Goal: Task Accomplishment & Management: Manage account settings

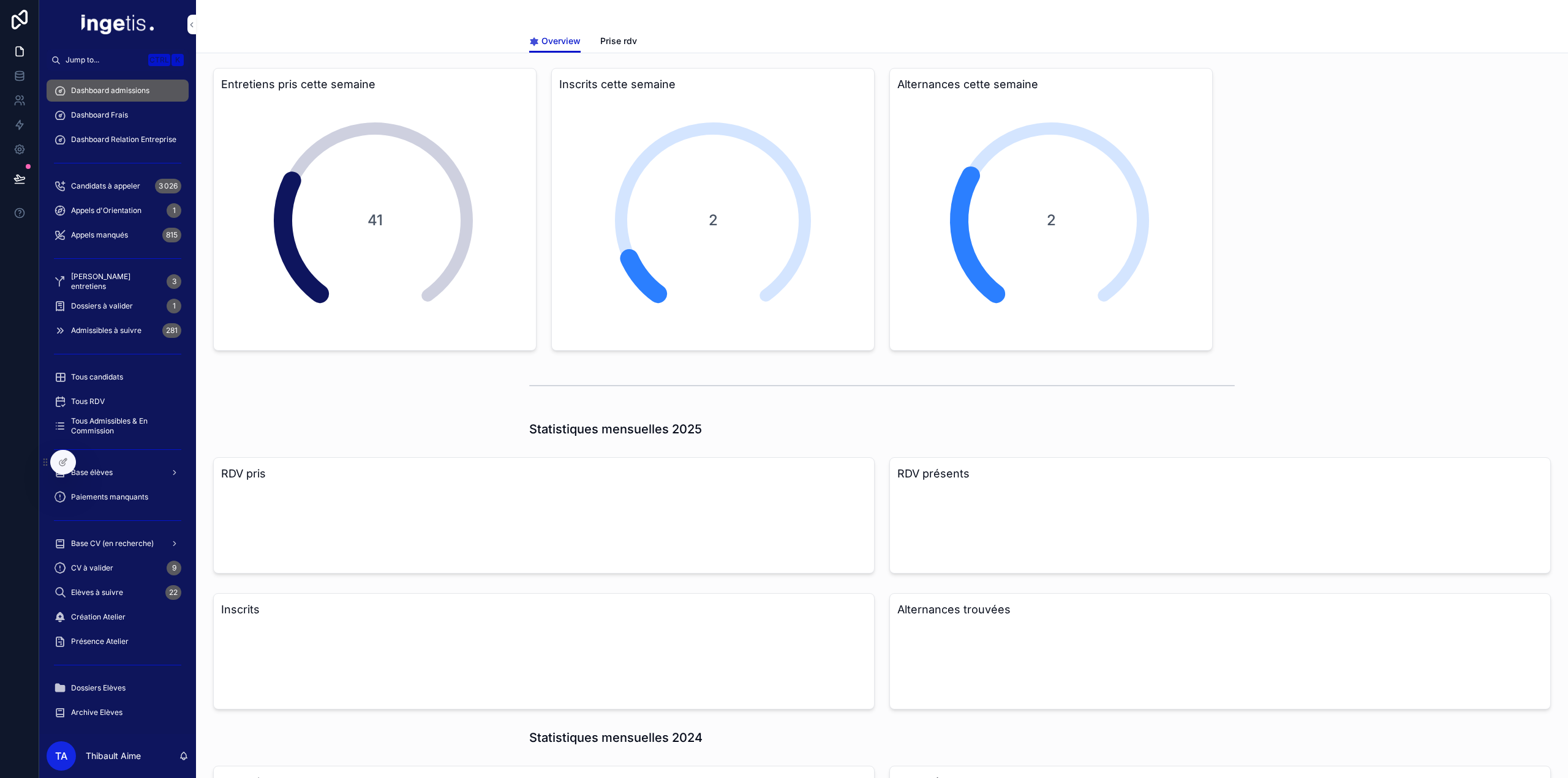
click at [130, 124] on div "Dashboard Frais" at bounding box center [117, 115] width 128 height 19
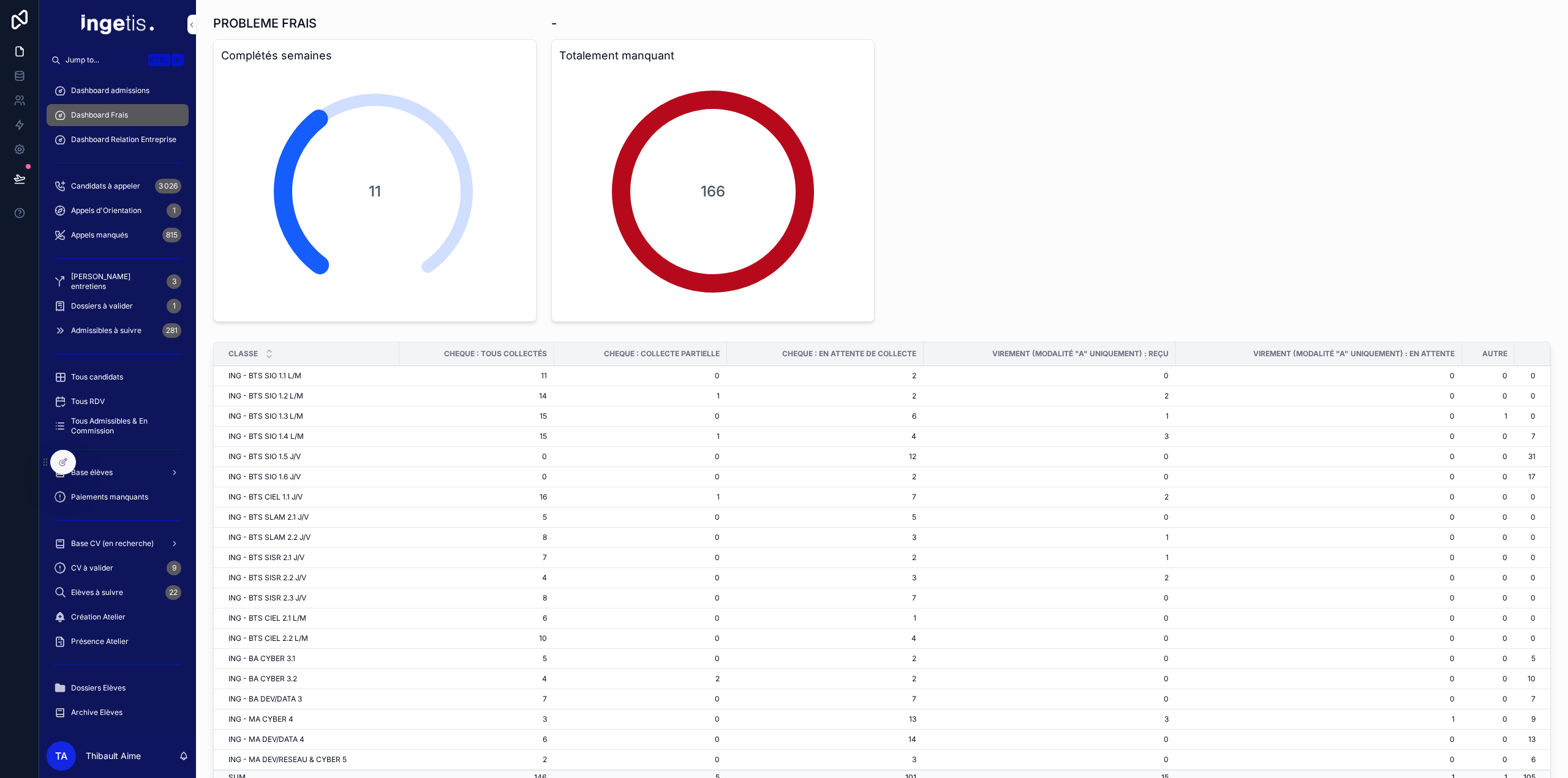
drag, startPoint x: 167, startPoint y: 0, endPoint x: 729, endPoint y: 167, distance: 586.3
click at [729, 167] on div "166" at bounding box center [713, 192] width 245 height 245
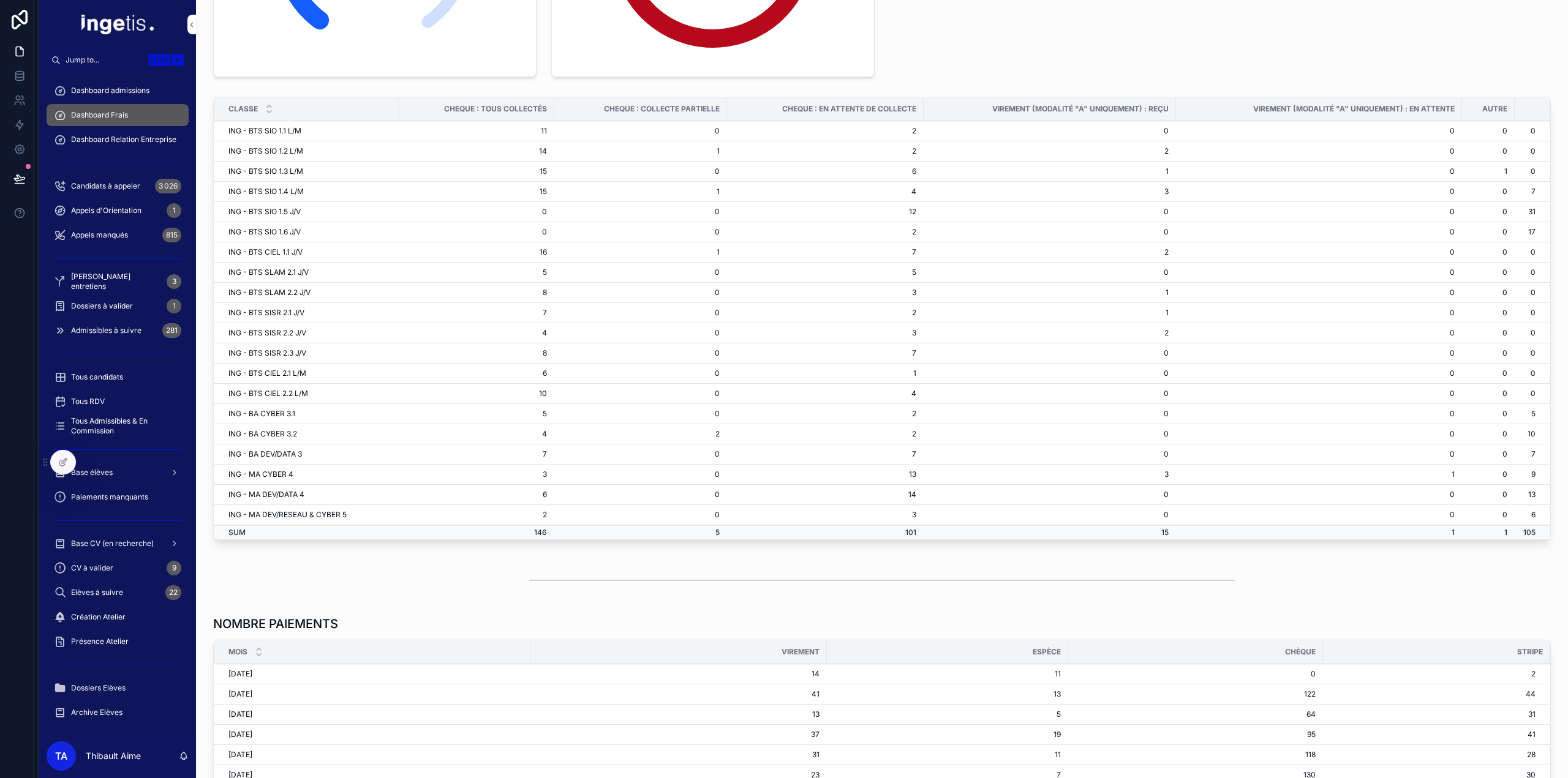
scroll to position [122, 0]
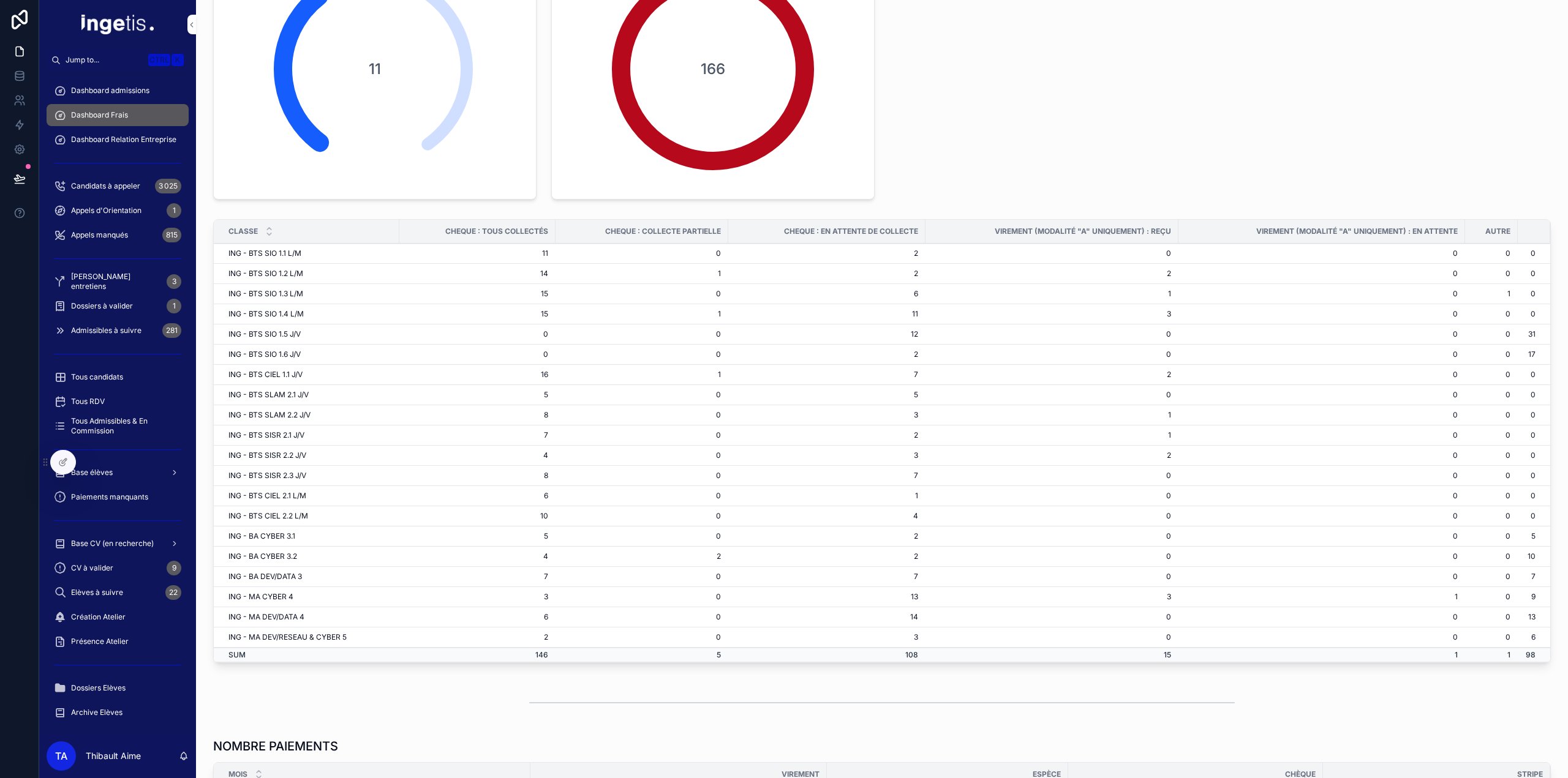
click at [1069, 527] on td "0" at bounding box center [1051, 537] width 253 height 20
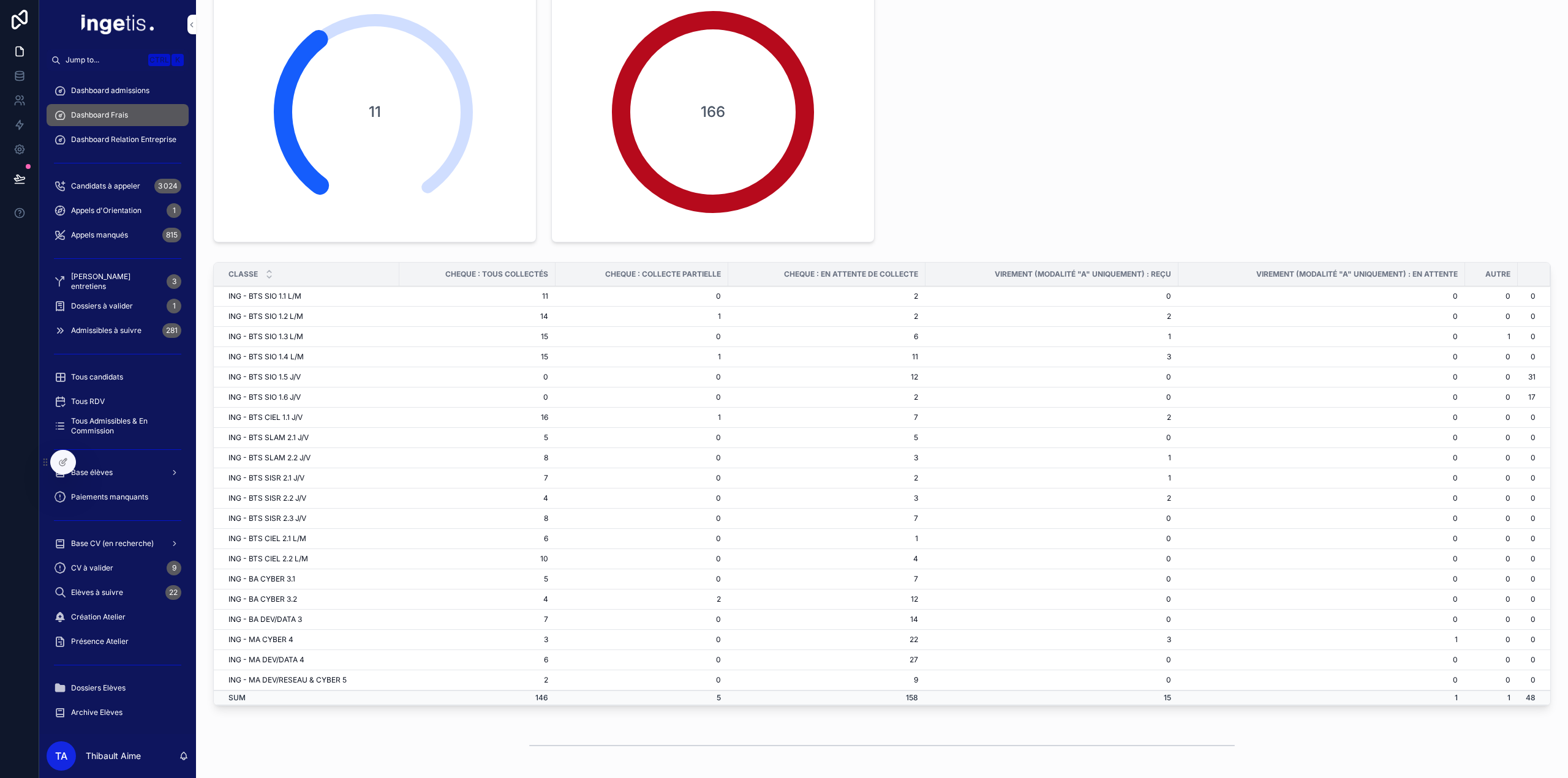
scroll to position [61, 0]
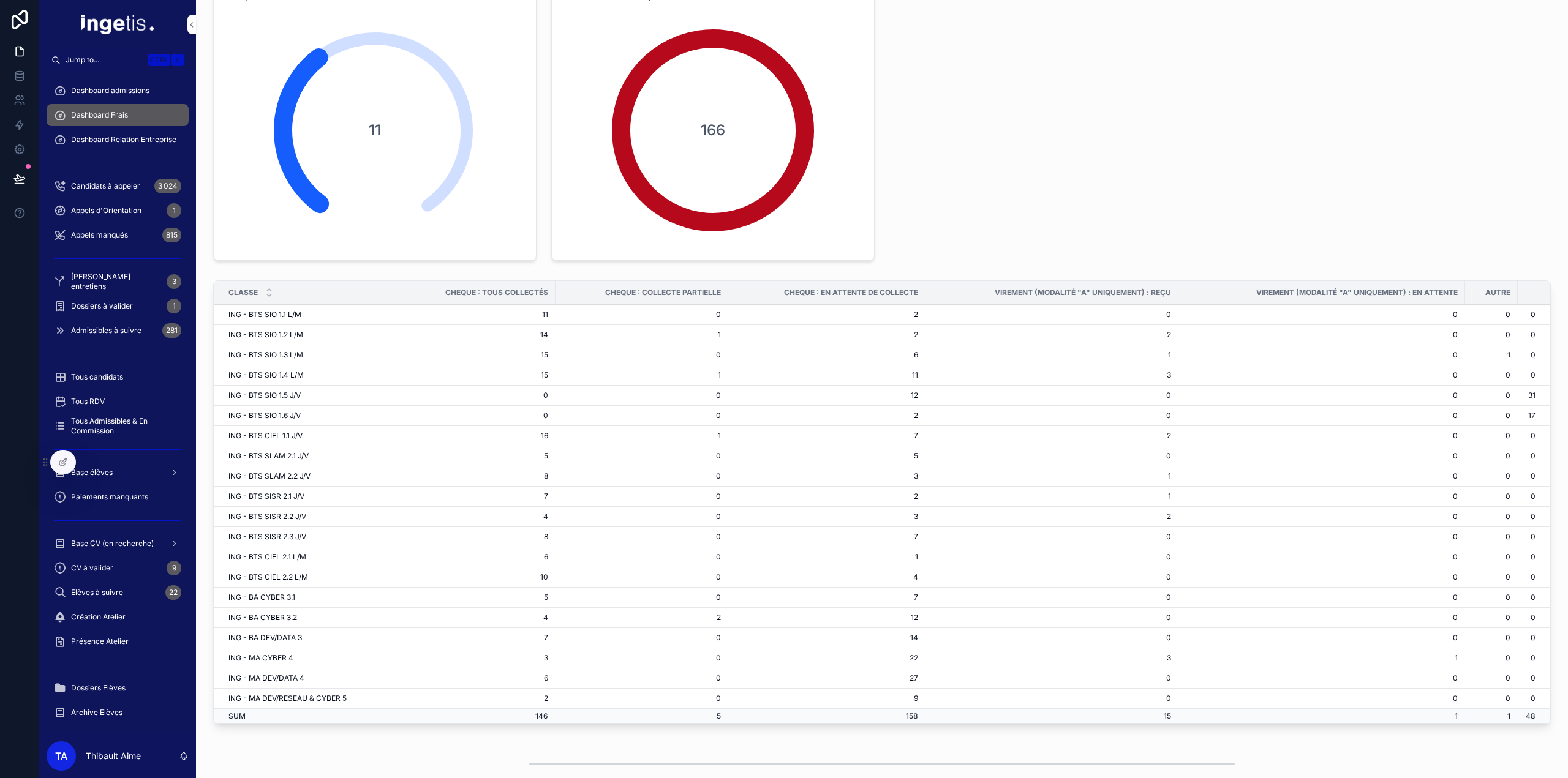
click at [117, 473] on div "Base élèves" at bounding box center [117, 473] width 128 height 19
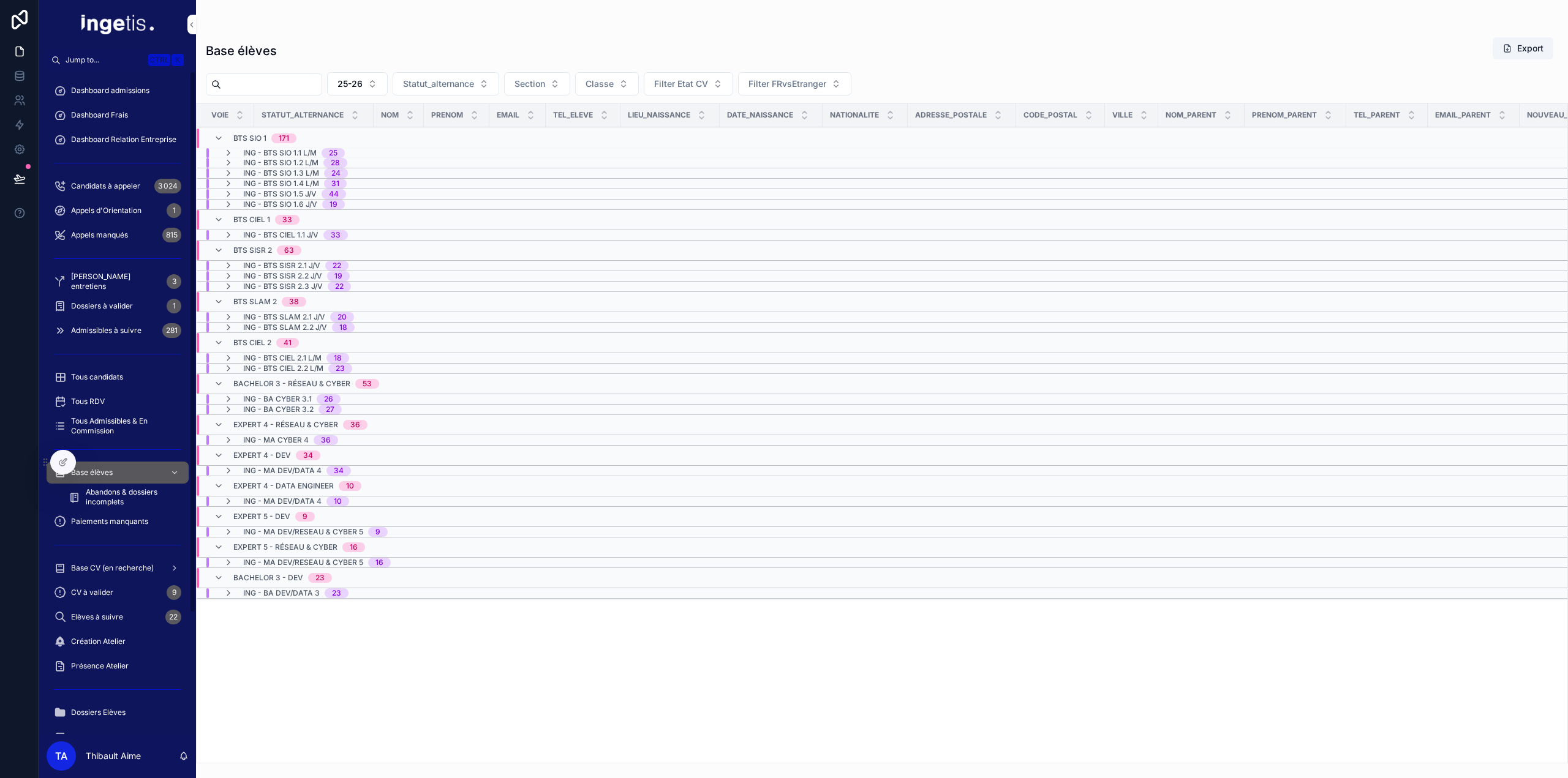
click at [138, 529] on div "Paiements manquants" at bounding box center [117, 522] width 128 height 19
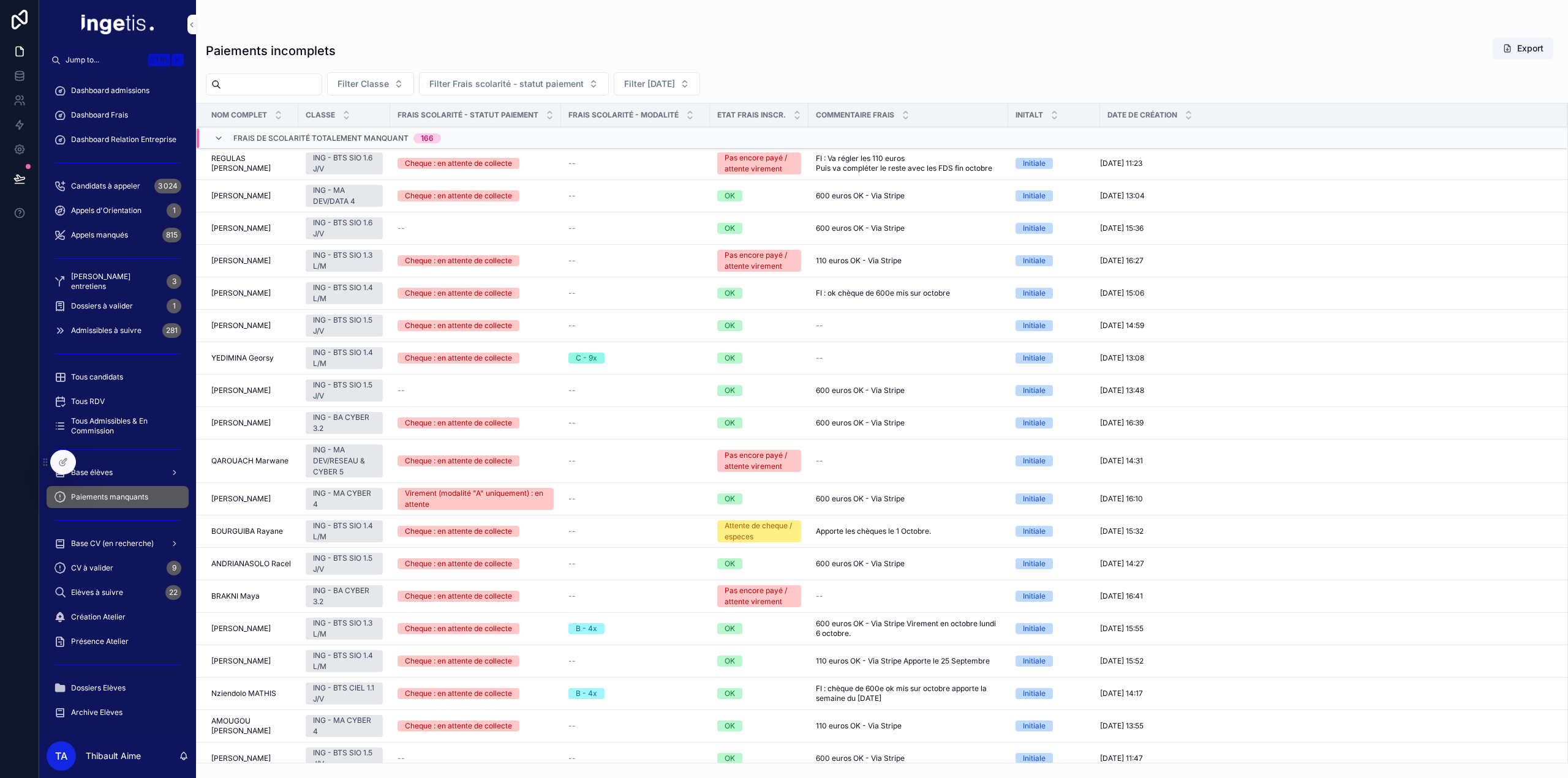
click at [365, 140] on span "Frais de scolarité totalement manquant" at bounding box center [321, 138] width 175 height 10
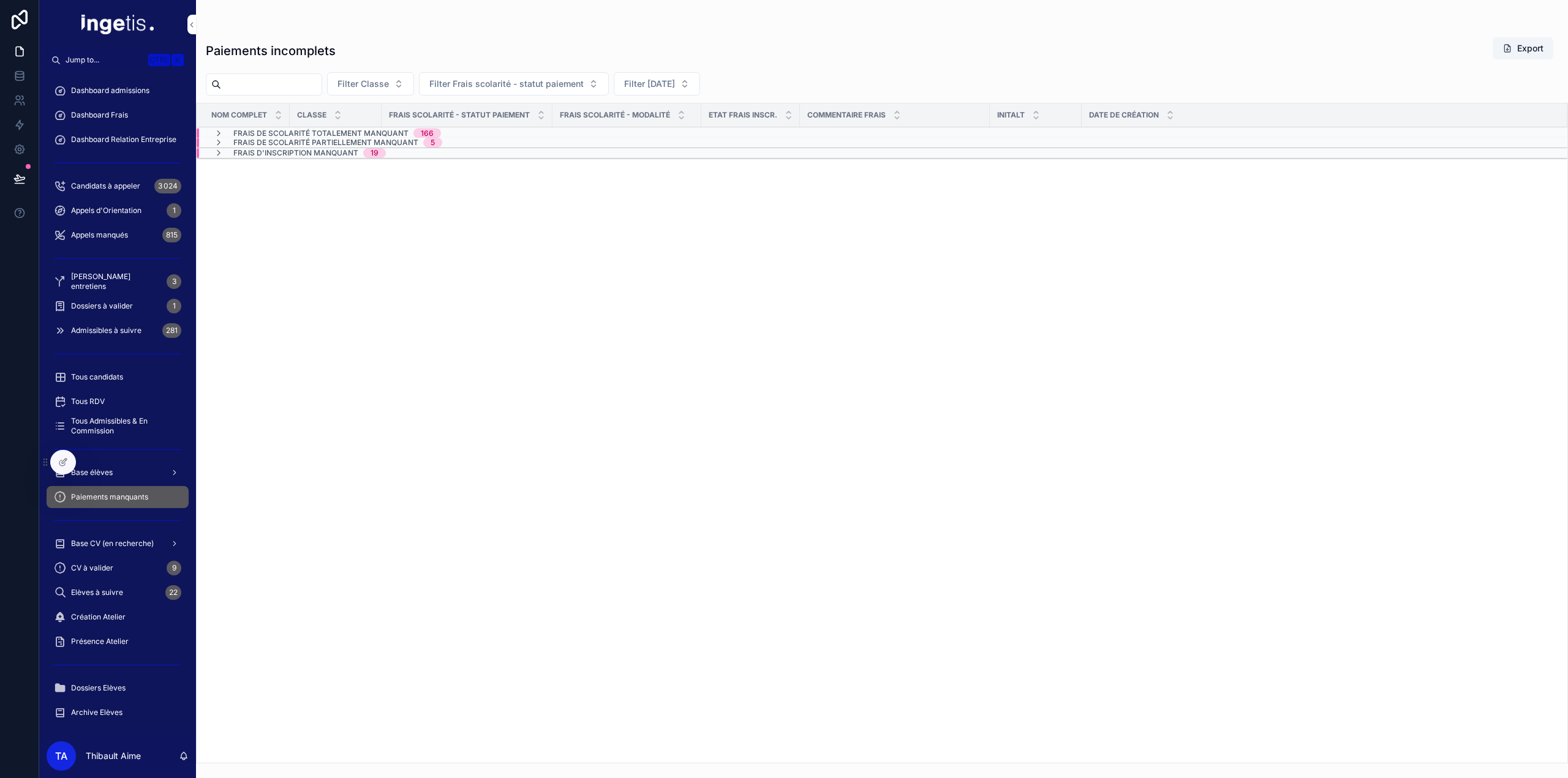
click at [317, 141] on span "Frais de scolarité partiellement manquant" at bounding box center [326, 143] width 185 height 10
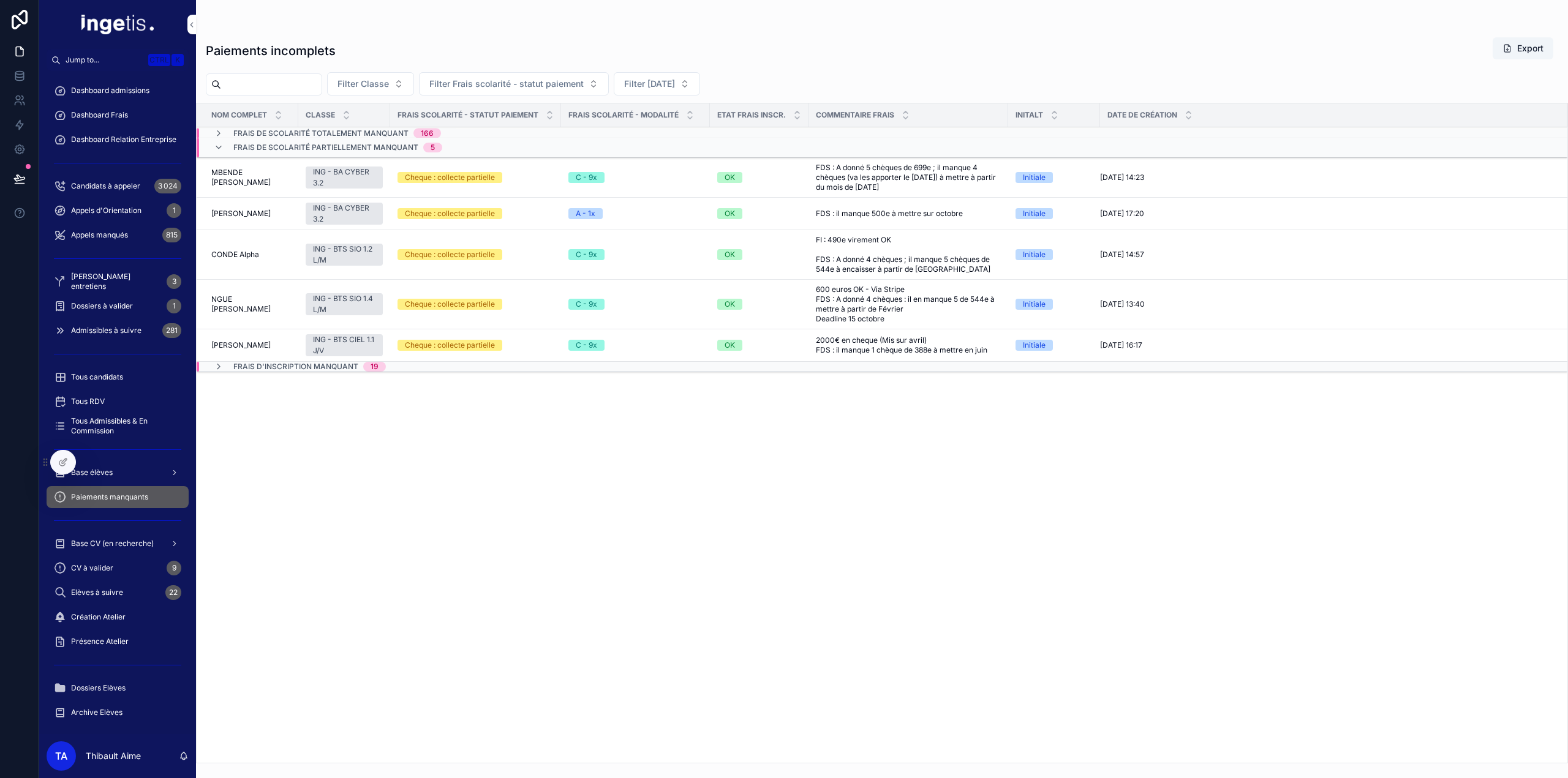
click at [317, 143] on span "Frais de scolarité partiellement manquant" at bounding box center [326, 148] width 185 height 10
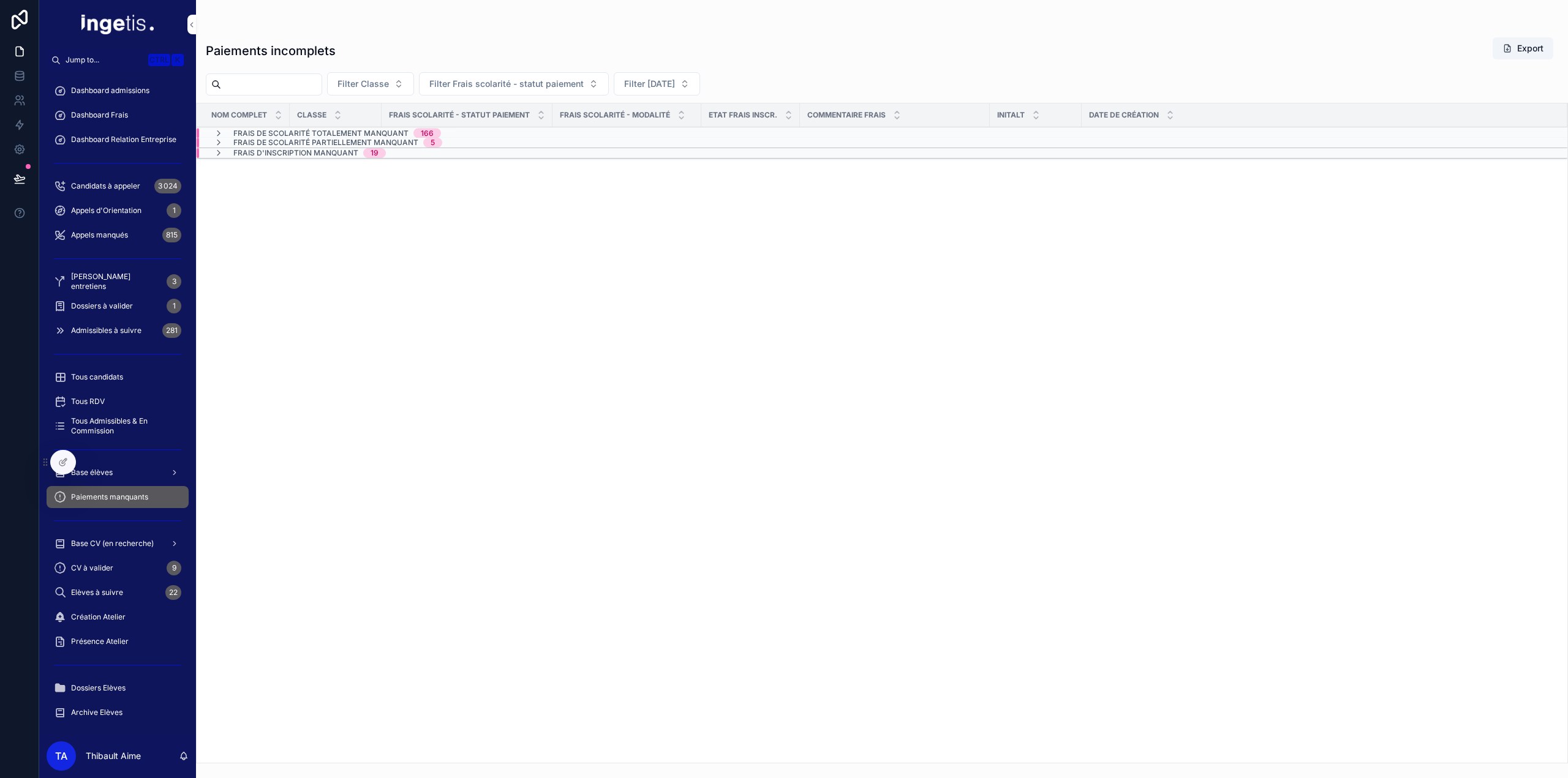
click at [313, 134] on span "Frais de scolarité totalement manquant" at bounding box center [321, 134] width 175 height 10
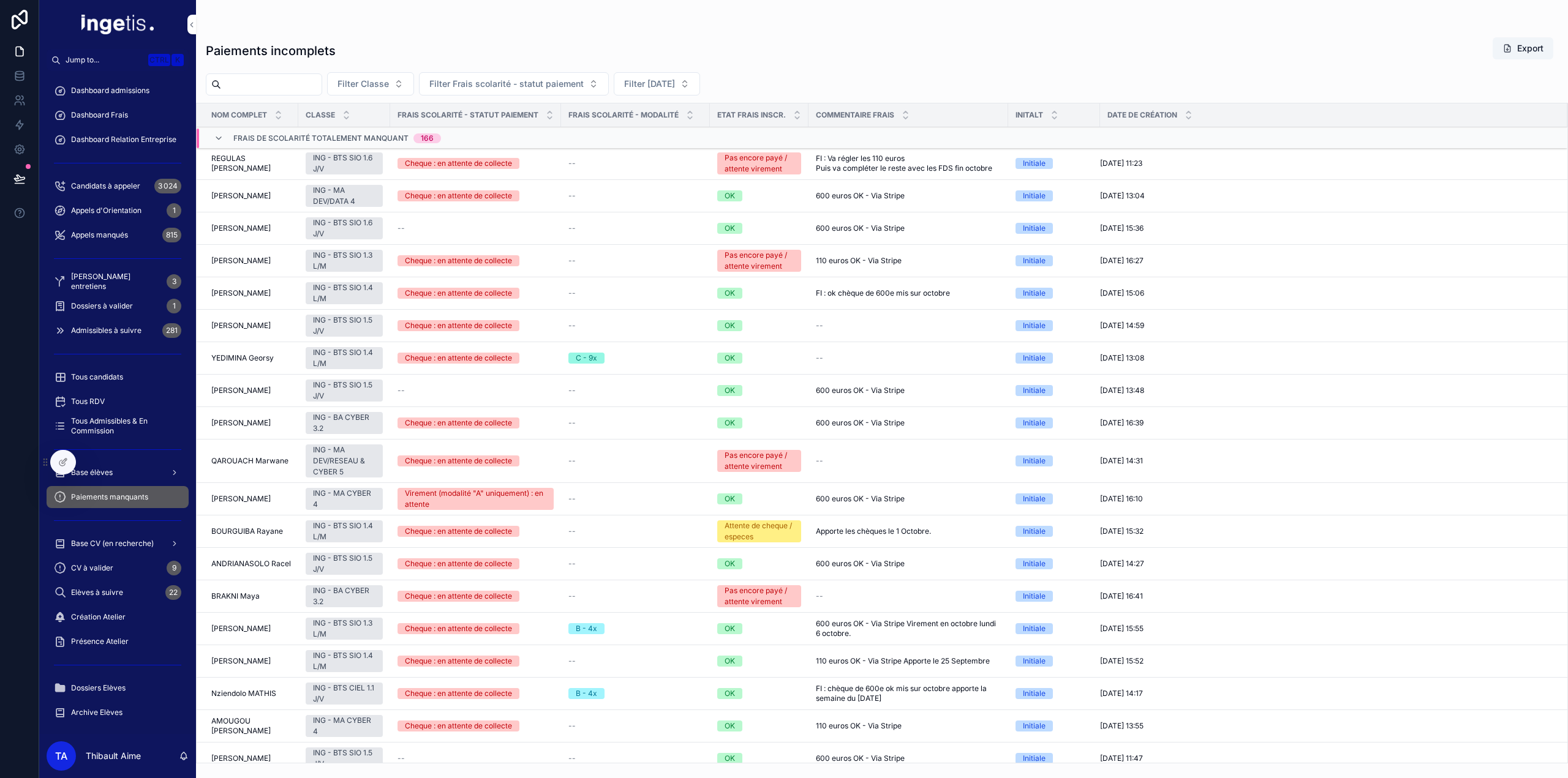
click at [344, 118] on icon "scrollable content" at bounding box center [346, 117] width 8 height 8
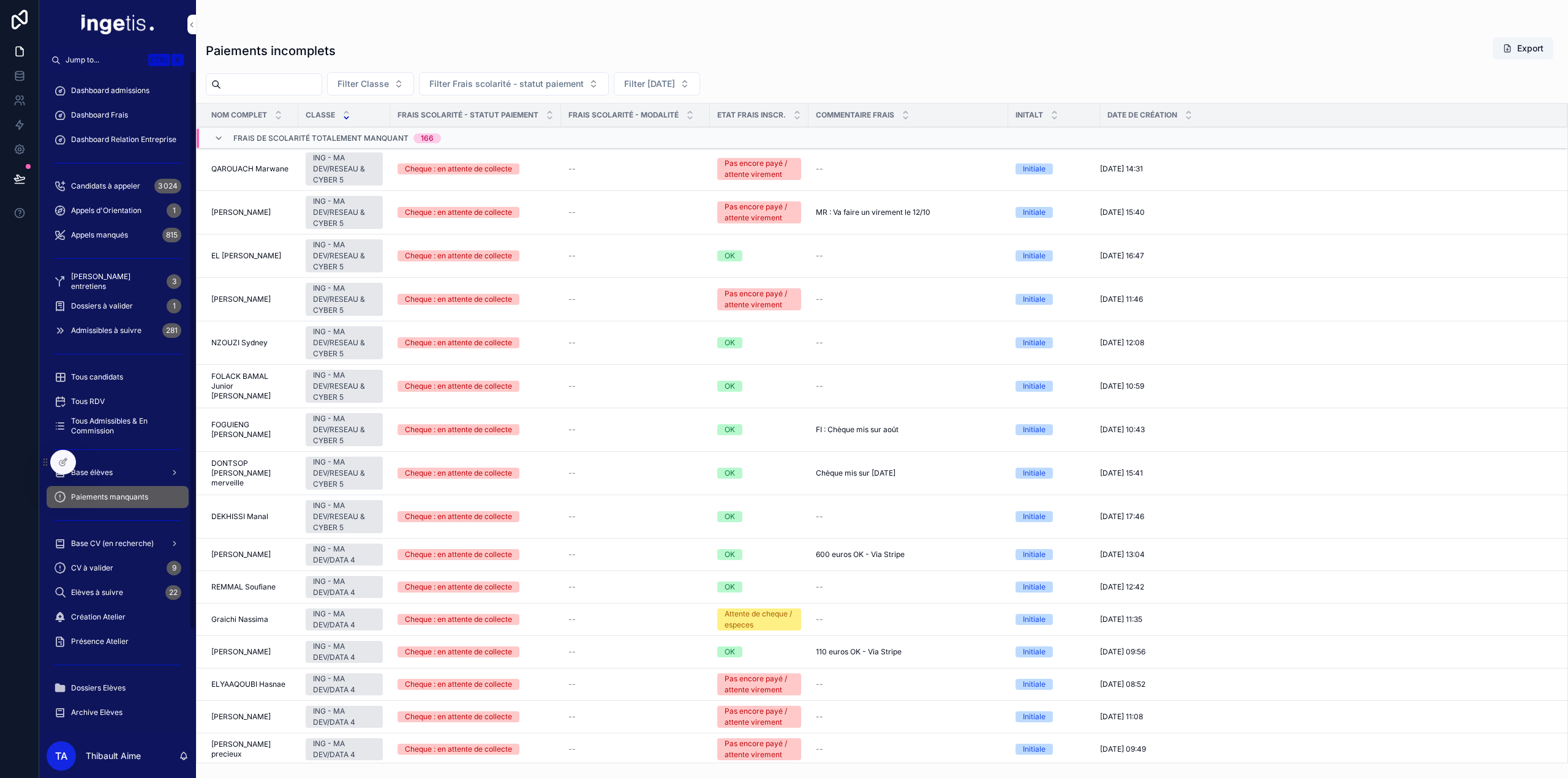
click at [112, 118] on span "Dashboard Frais" at bounding box center [99, 115] width 57 height 10
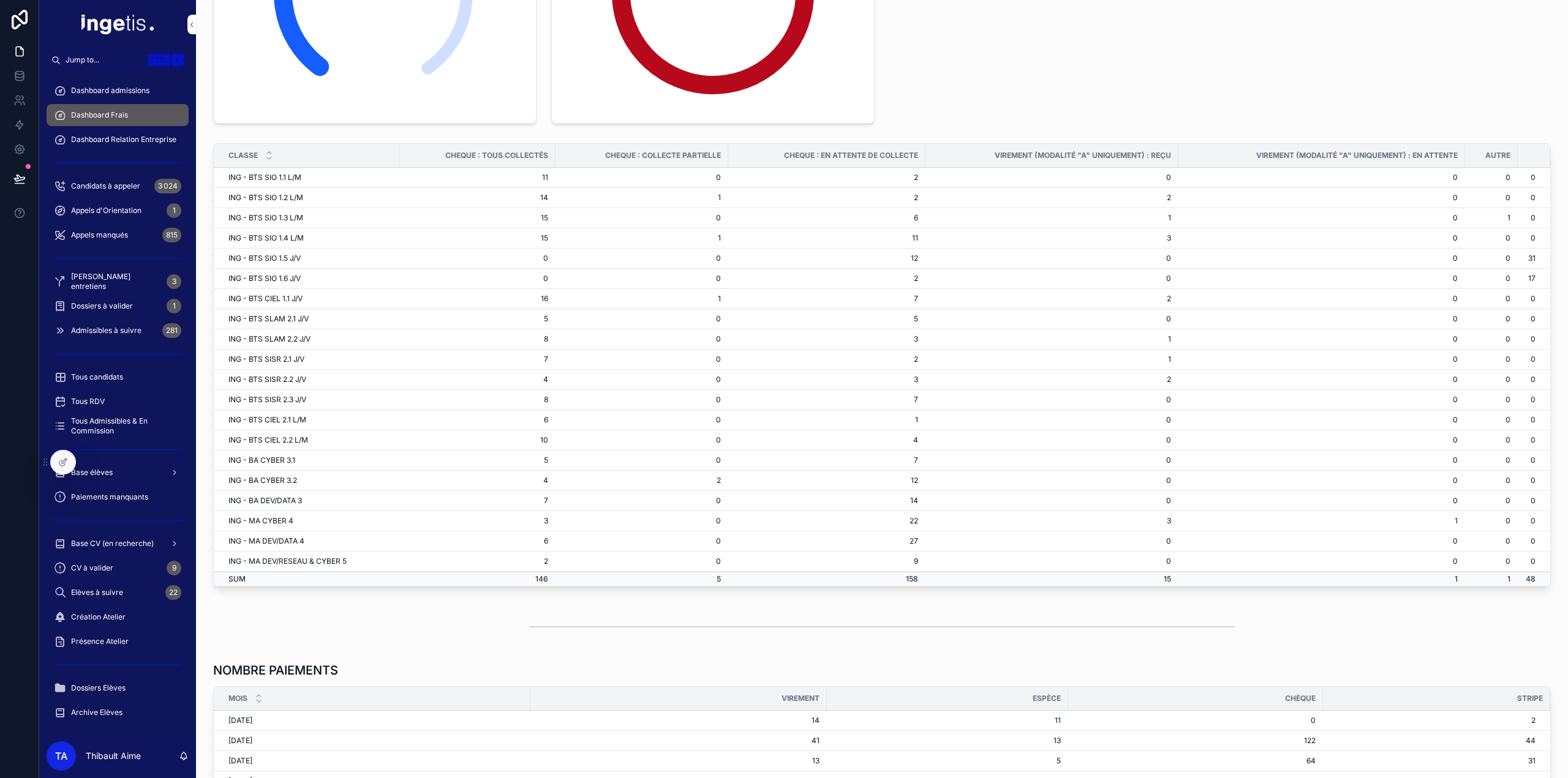
scroll to position [137, 0]
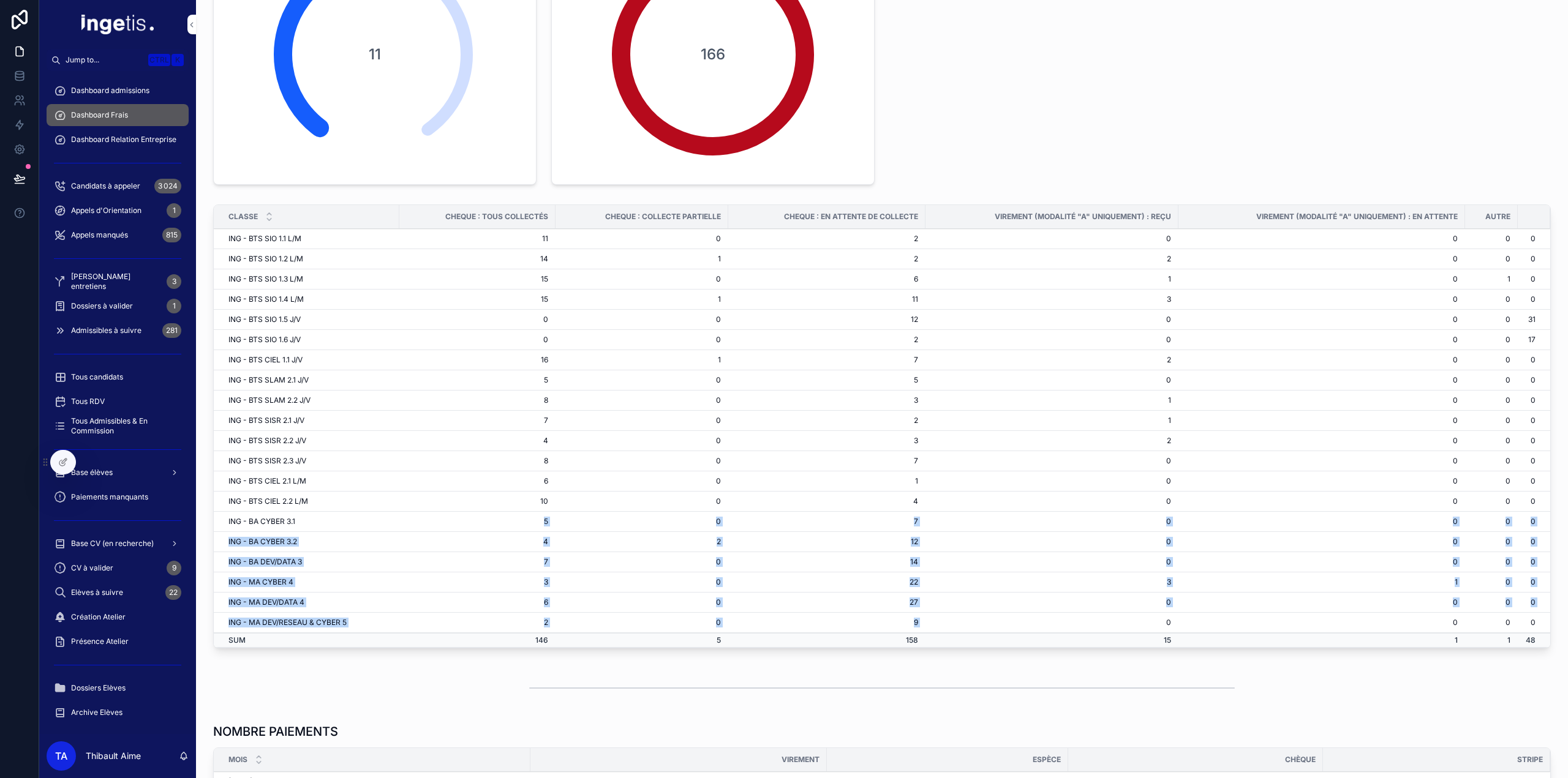
drag, startPoint x: 541, startPoint y: 521, endPoint x: 926, endPoint y: 619, distance: 397.3
click at [925, 621] on tbody "ING - BTS SIO 1.1 L/M 11 0 2 0 0 0 0 ING - BTS SIO 1.2 L/M 14 1 2 2 0 0 0 ING -…" at bounding box center [882, 438] width 1337 height 419
click at [929, 616] on td "0" at bounding box center [1051, 623] width 253 height 20
drag, startPoint x: 852, startPoint y: 589, endPoint x: 782, endPoint y: 561, distance: 75.4
click at [782, 561] on tbody "ING - BTS SIO 1.1 L/M 11 0 2 0 0 0 0 ING - BTS SIO 1.2 L/M 14 1 2 2 0 0 0 ING -…" at bounding box center [882, 438] width 1337 height 419
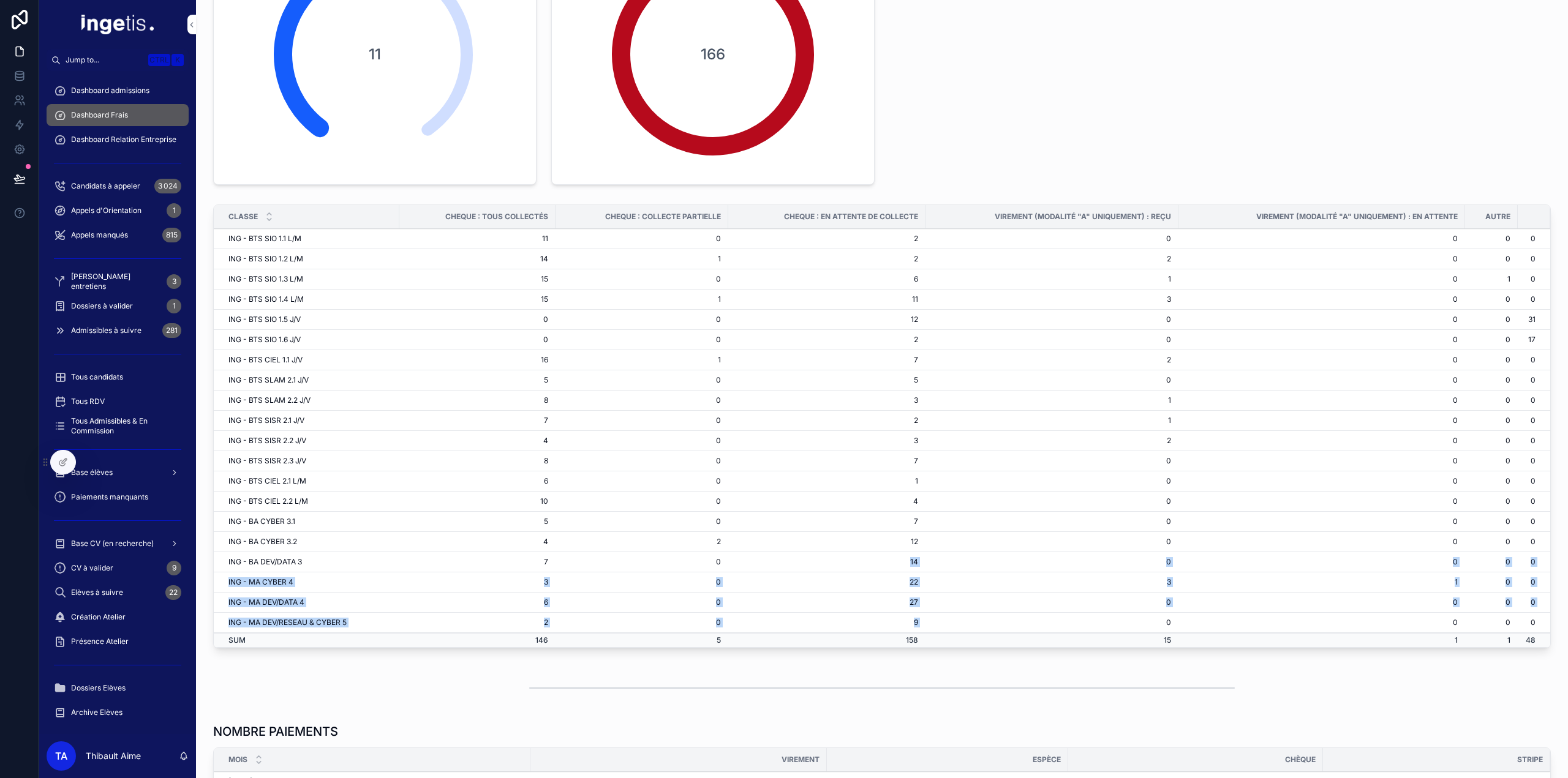
click at [782, 561] on td "14" at bounding box center [827, 563] width 197 height 20
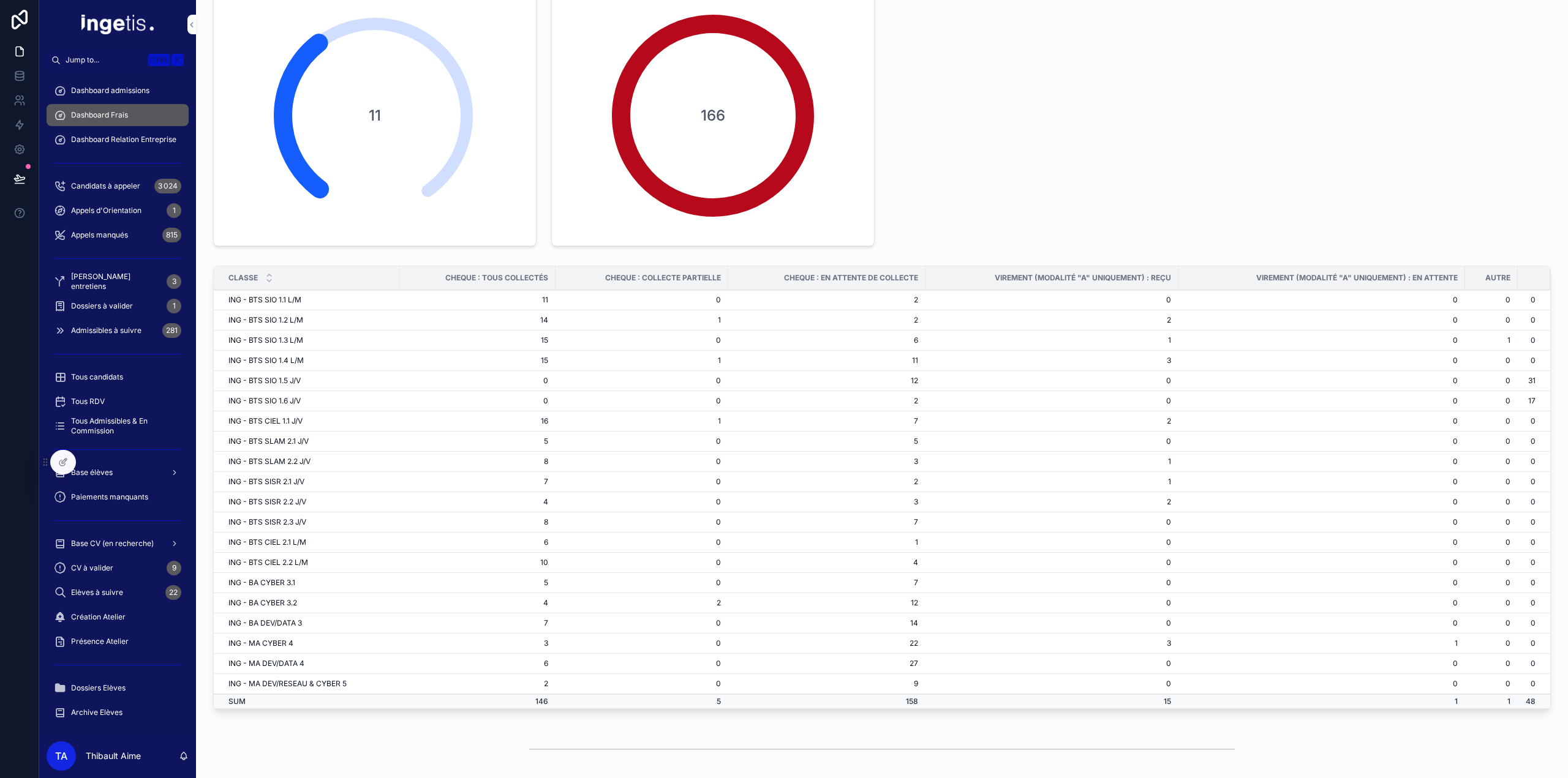
scroll to position [0, 0]
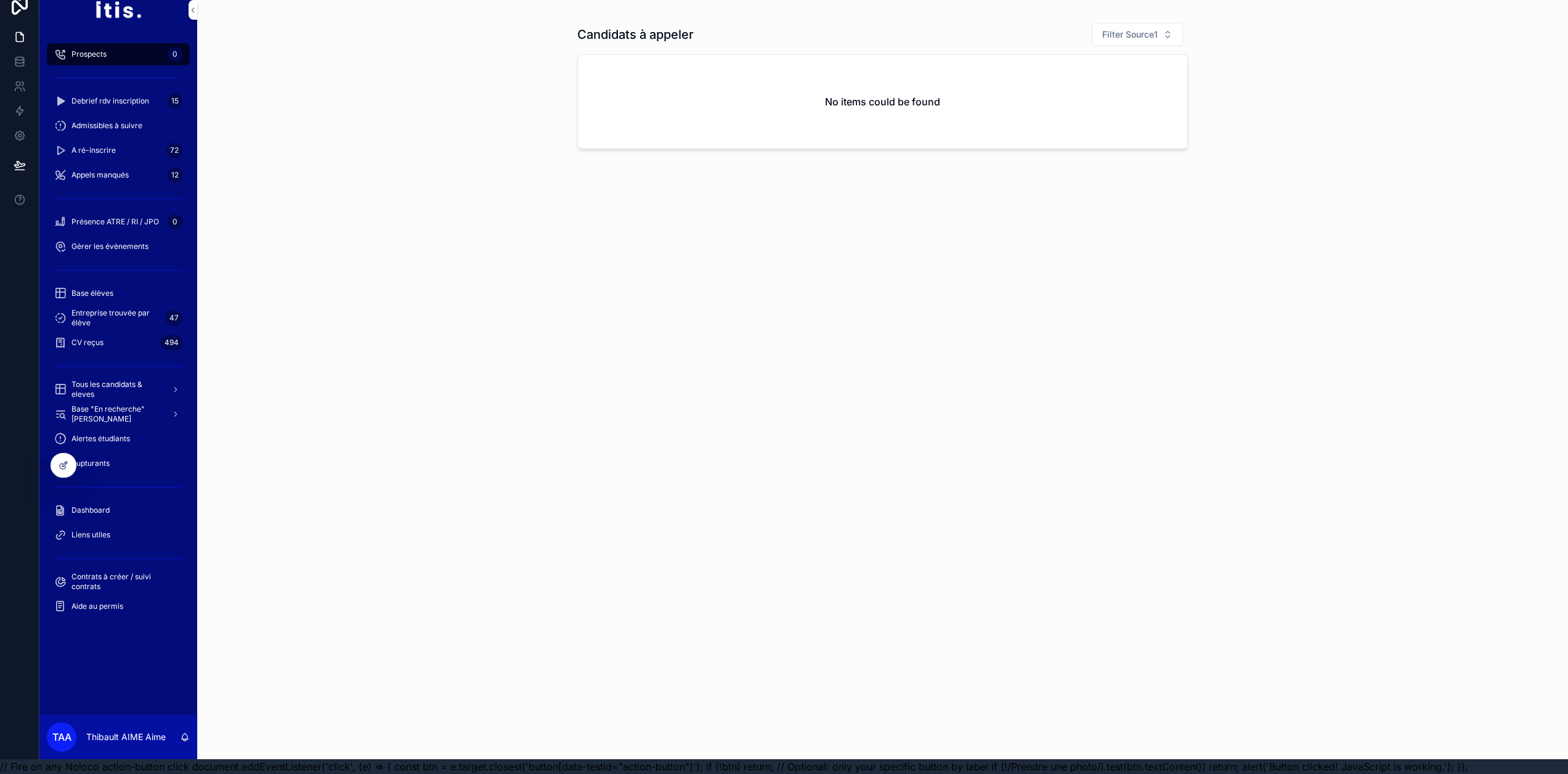
scroll to position [24, 0]
drag, startPoint x: 128, startPoint y: 499, endPoint x: 129, endPoint y: 290, distance: 209.0
click at [128, 500] on div "Dashboard" at bounding box center [118, 509] width 128 height 20
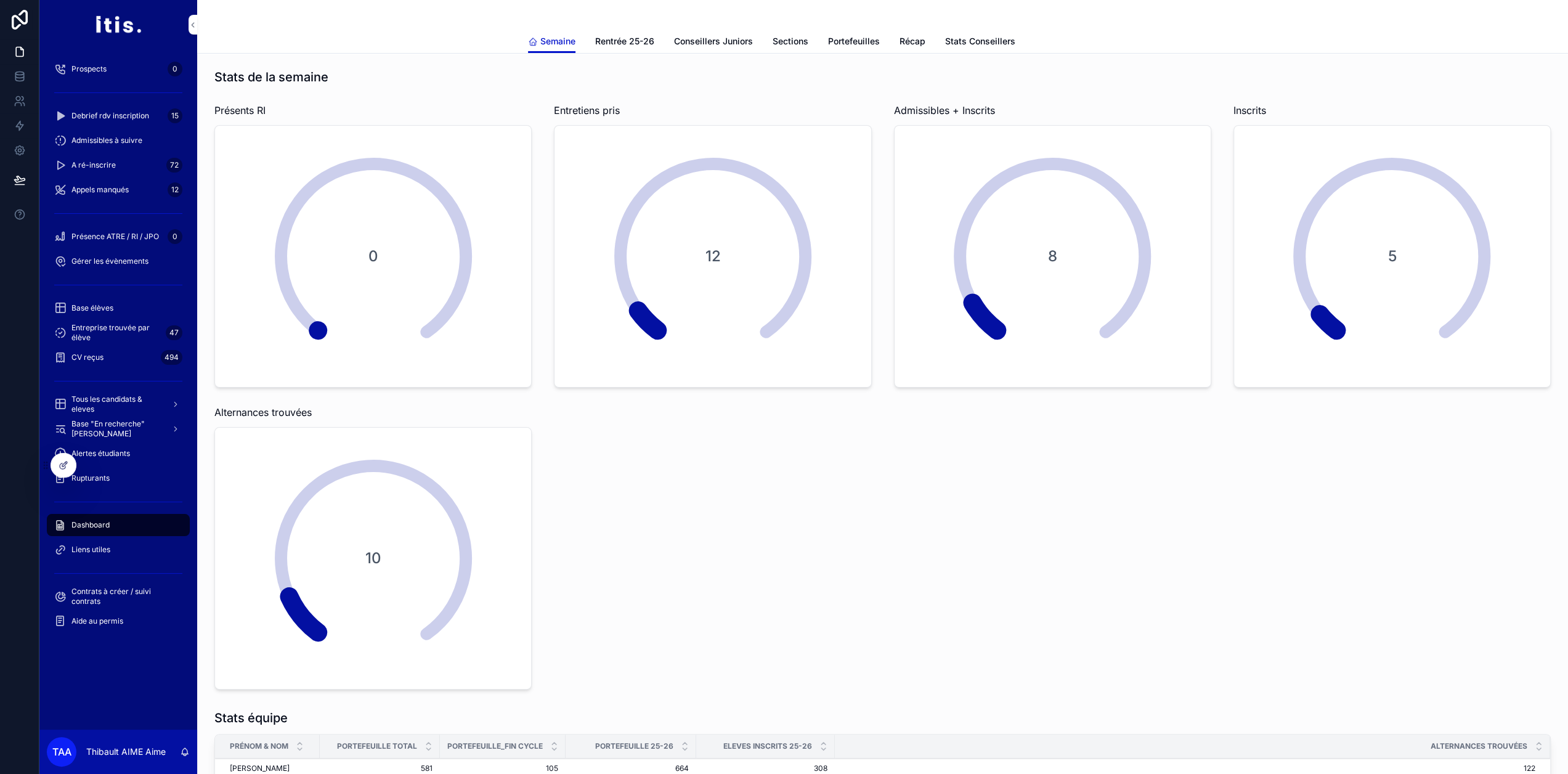
click at [723, 51] on link "Conseillers Juniors" at bounding box center [713, 43] width 79 height 25
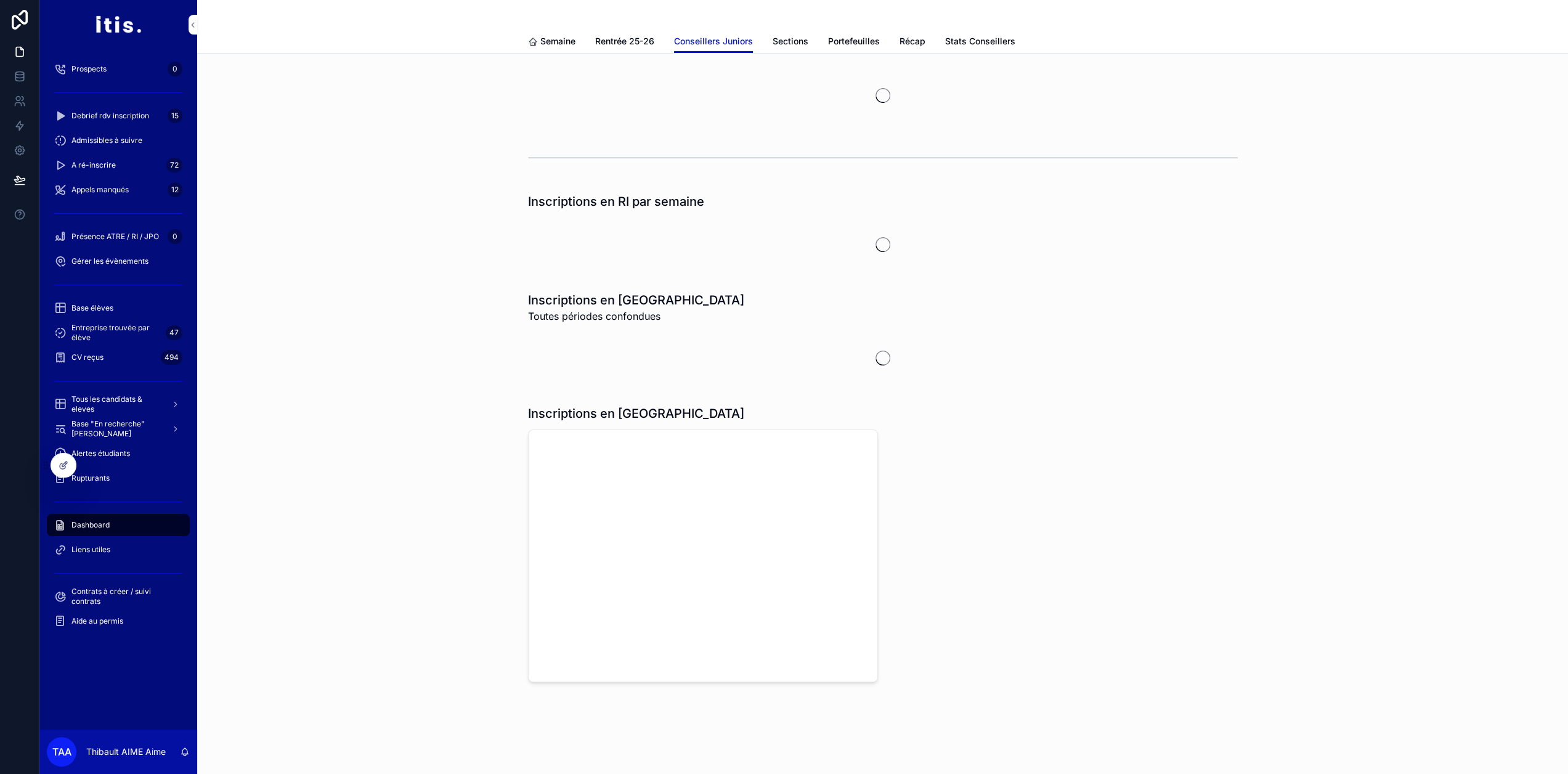
click at [943, 47] on div "Semaine Rentrée 25-26 Conseillers Juniors Sections Portefeuilles Récap Stats Co…" at bounding box center [882, 41] width 710 height 23
click at [956, 44] on span "Stats Conseillers" at bounding box center [980, 41] width 70 height 12
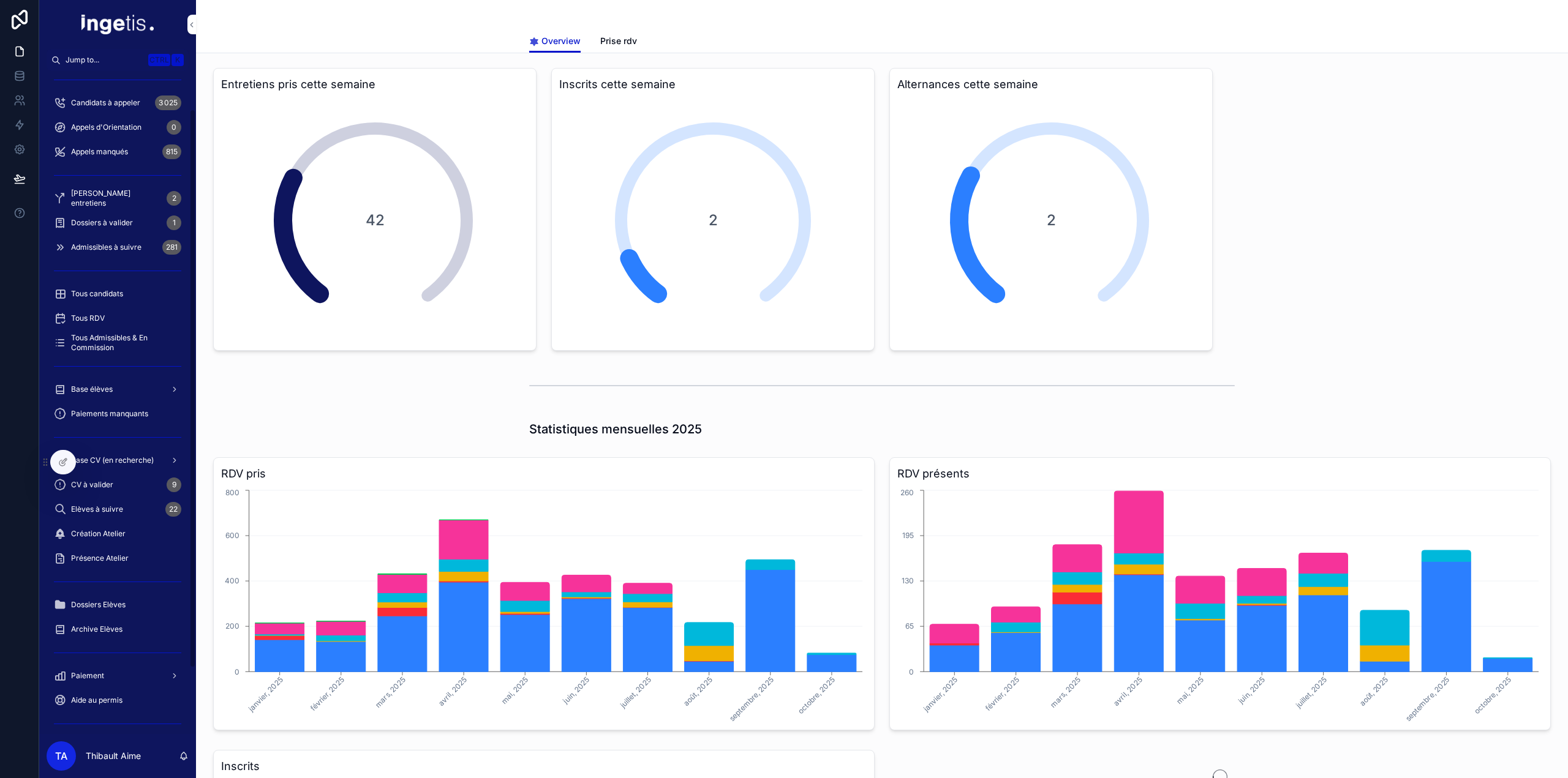
scroll to position [122, 0]
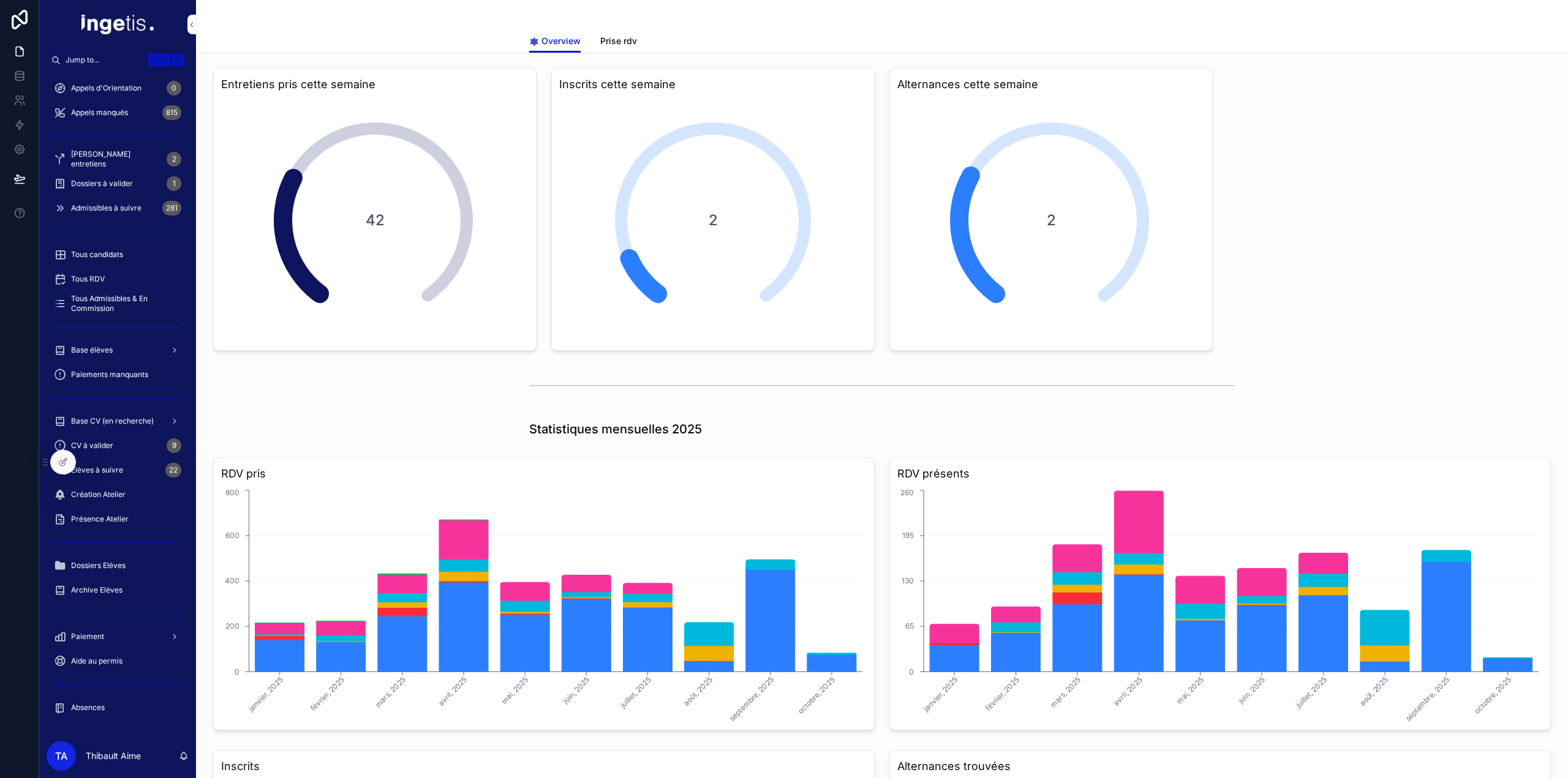
click at [114, 639] on div "Paiement" at bounding box center [117, 636] width 128 height 19
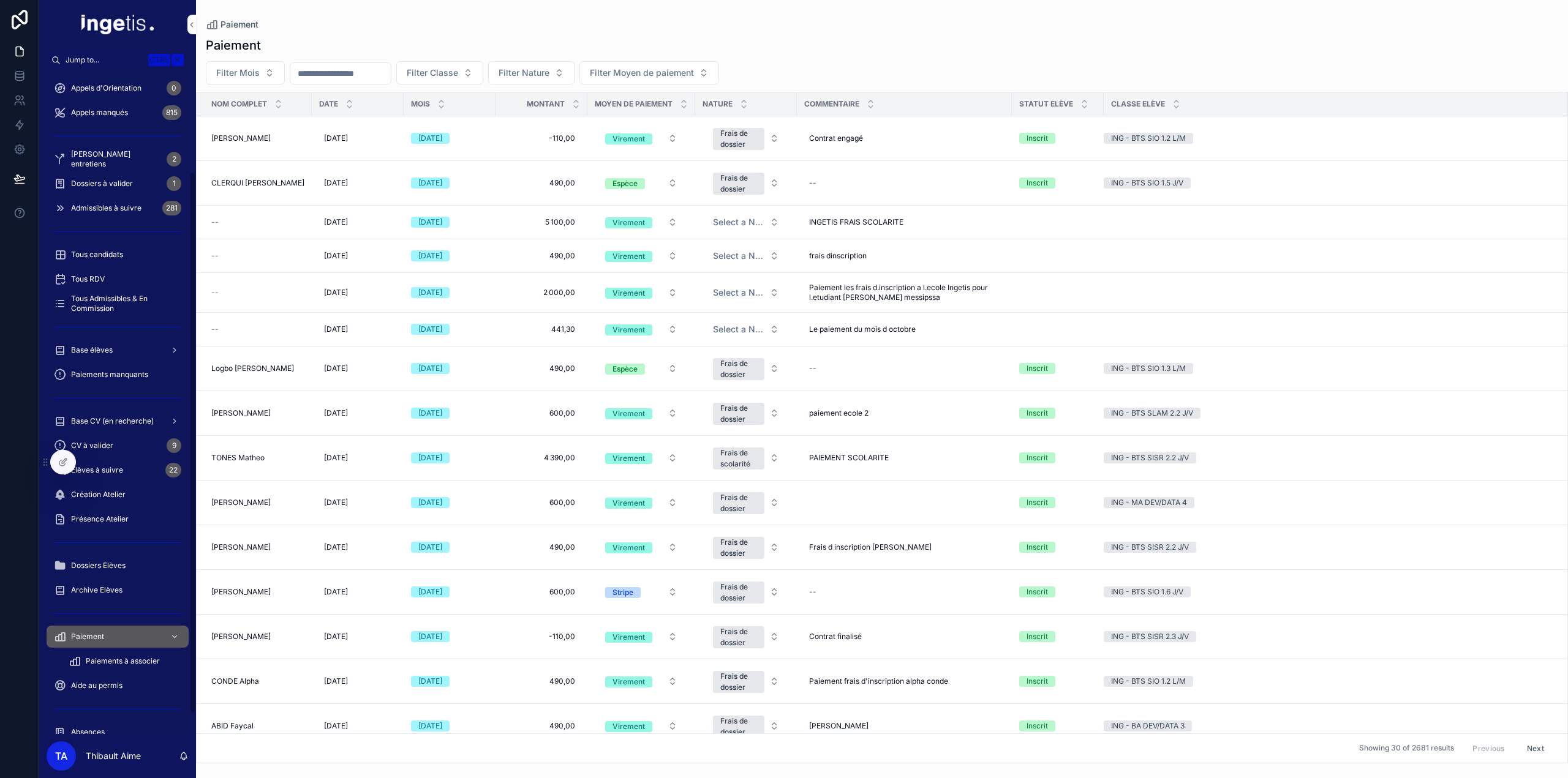
click at [143, 661] on span "Paiements à associer" at bounding box center [122, 661] width 74 height 10
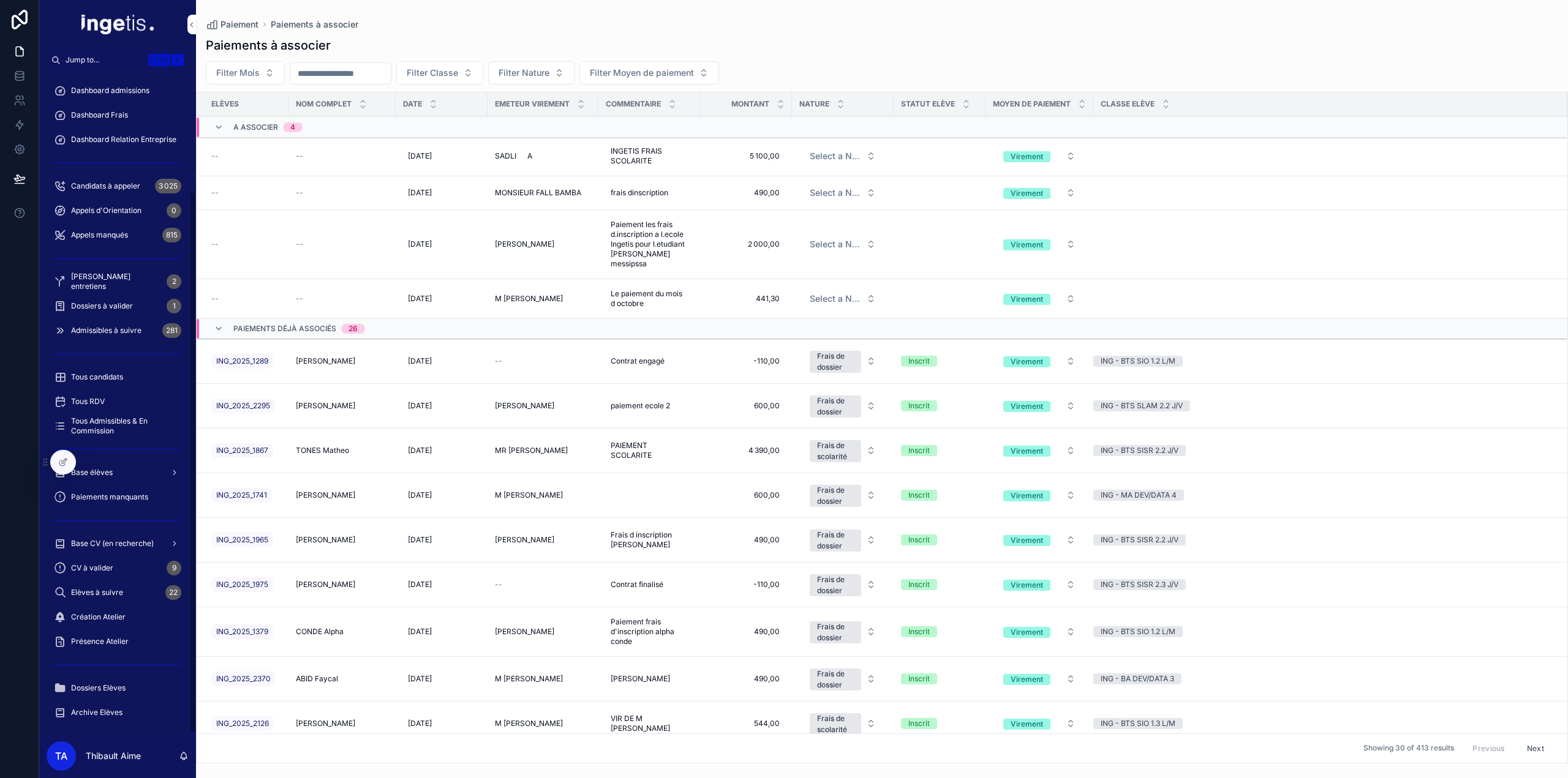
scroll to position [147, 0]
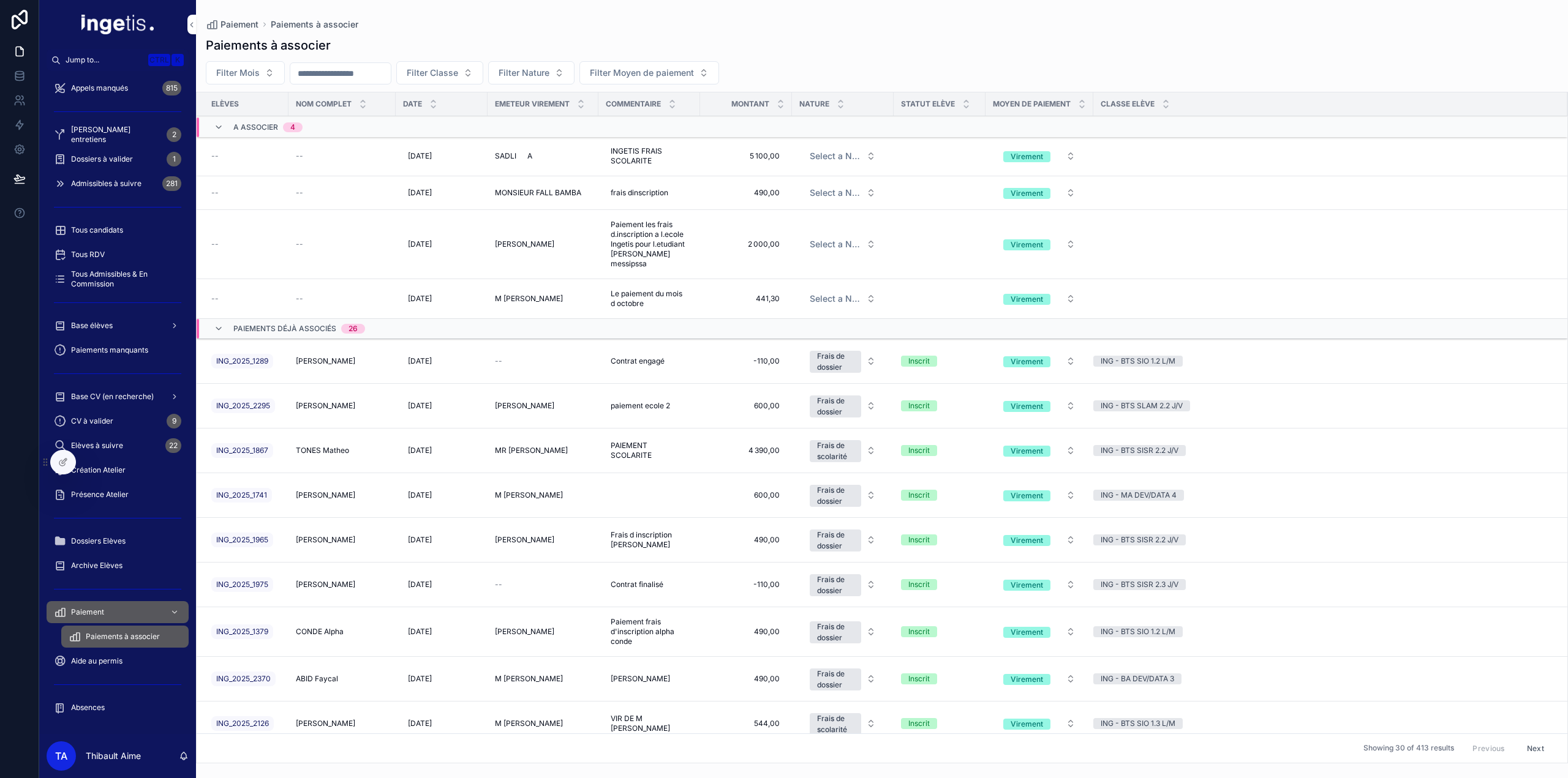
click at [257, 130] on span "A associer" at bounding box center [256, 128] width 45 height 10
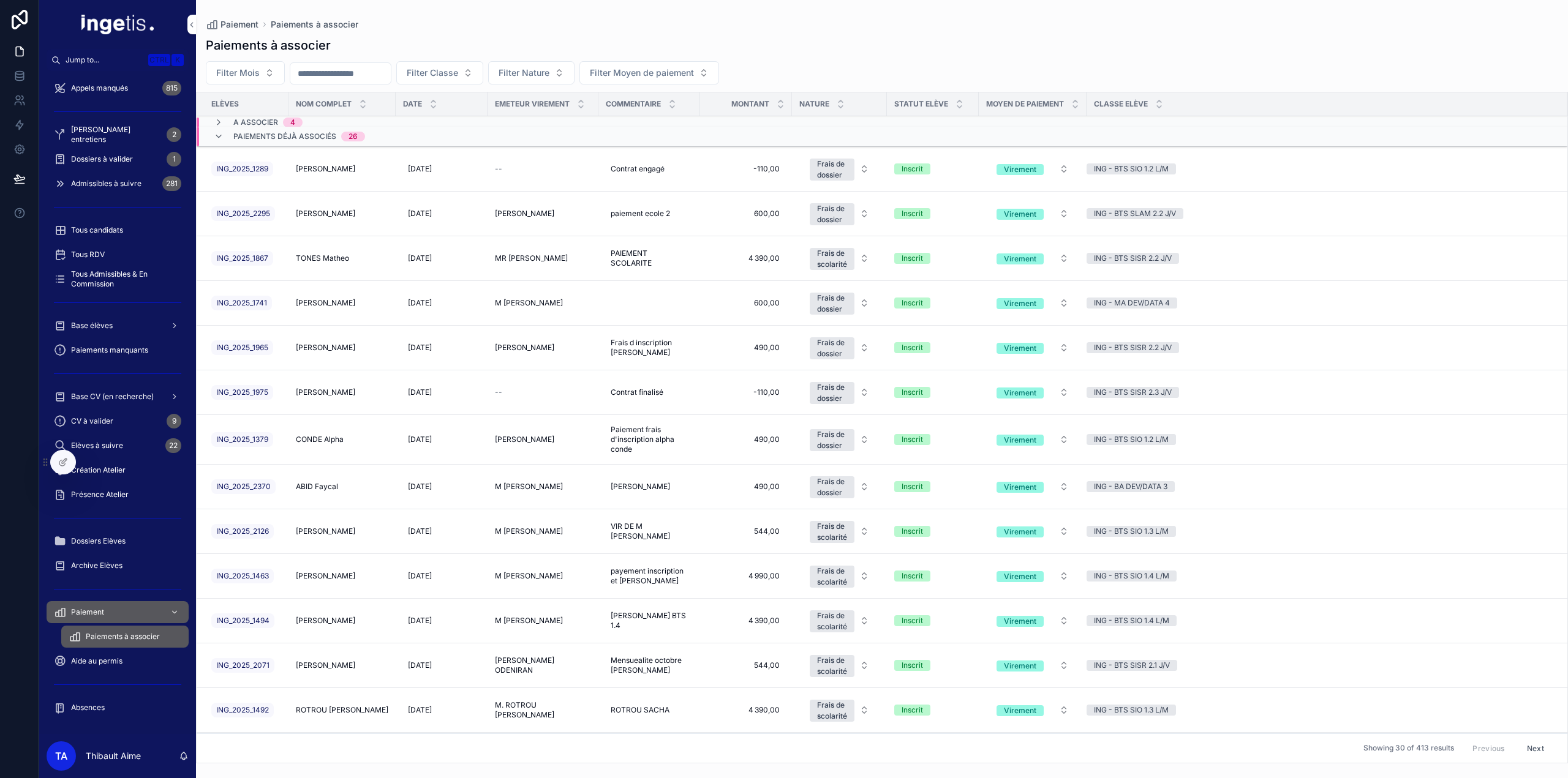
click at [219, 123] on icon "scrollable content" at bounding box center [219, 122] width 10 height 10
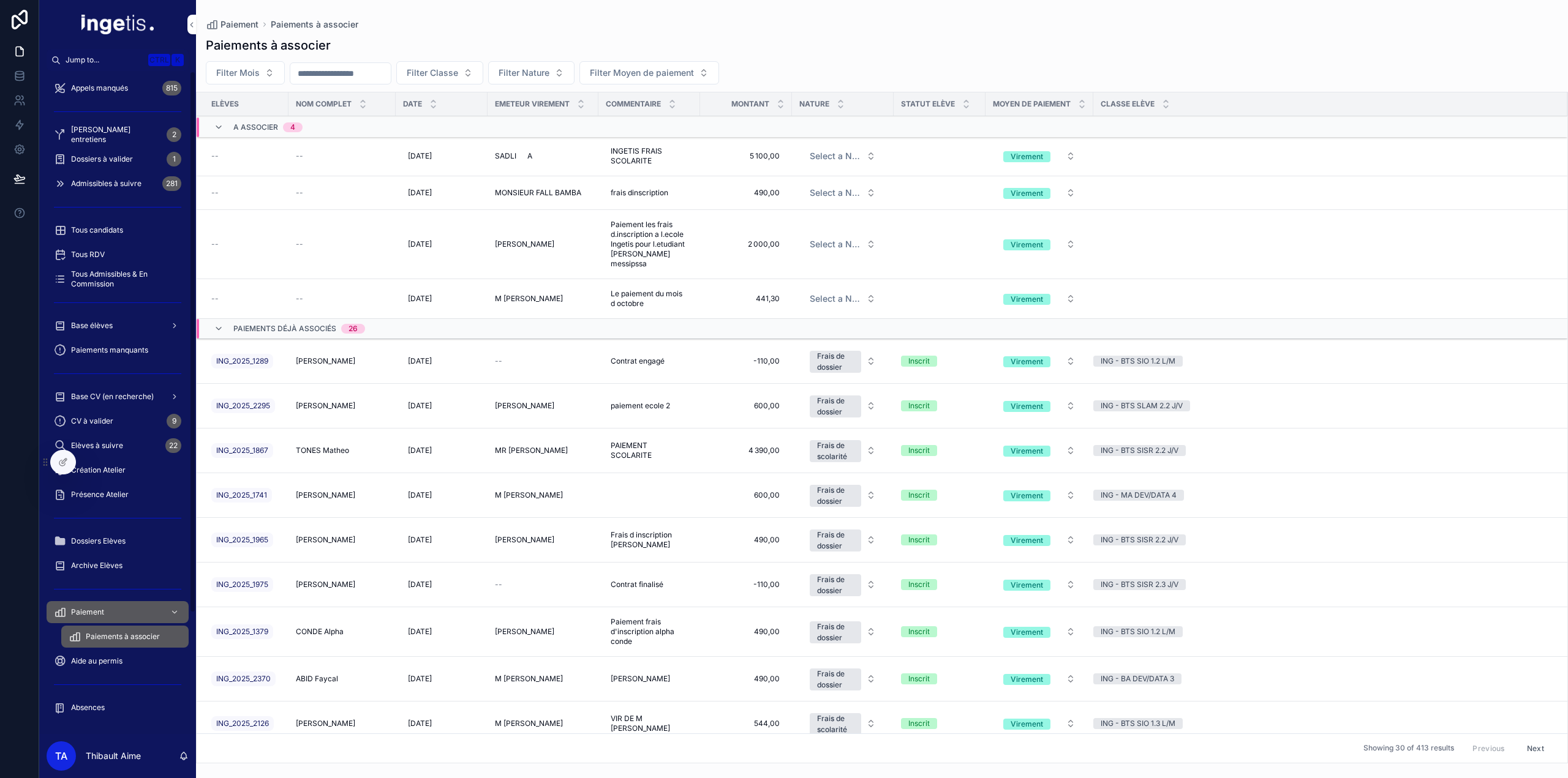
scroll to position [0, 0]
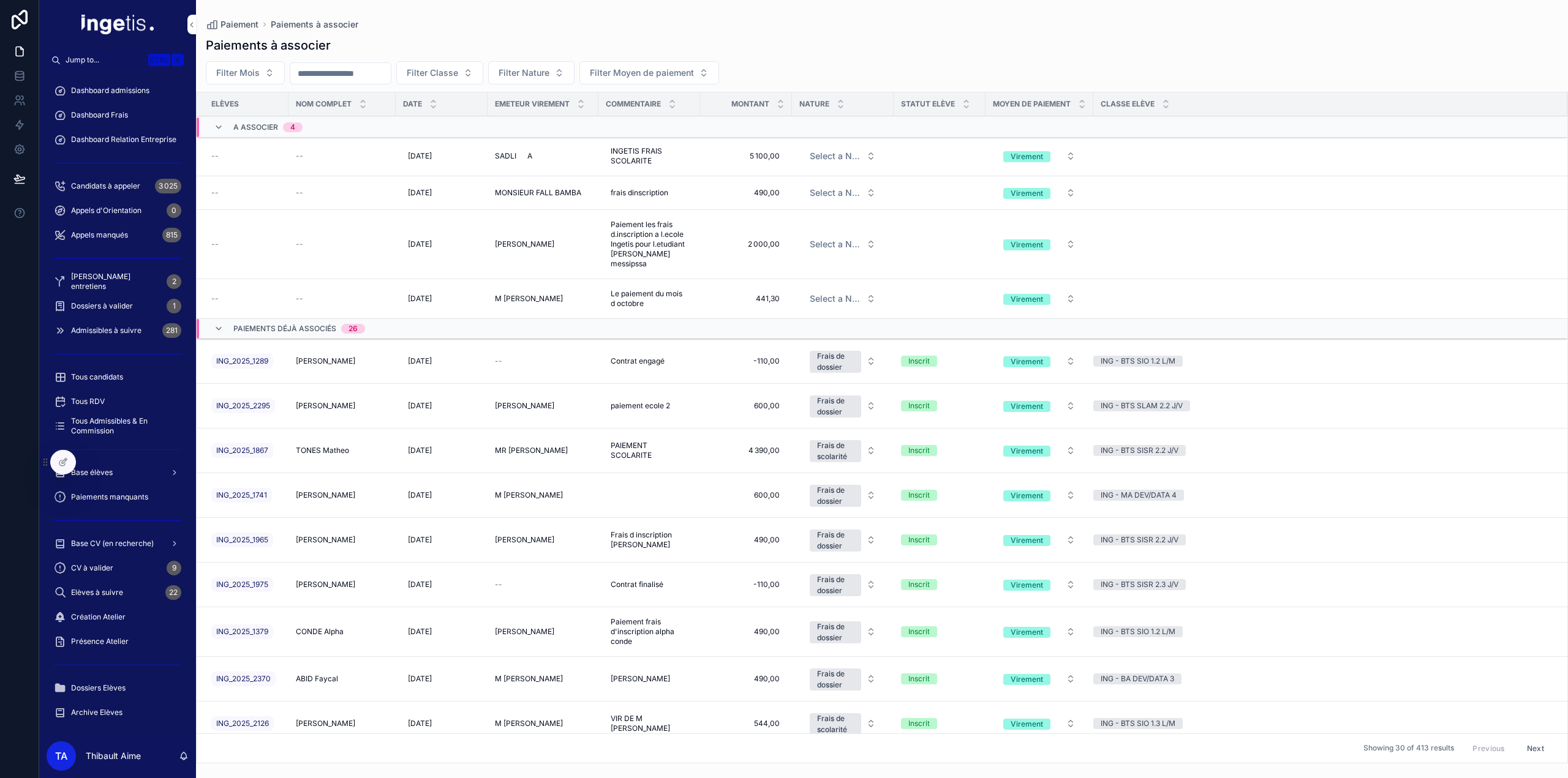
click at [104, 84] on div "Dashboard admissions" at bounding box center [117, 90] width 128 height 19
click at [119, 115] on span "Dashboard Frais" at bounding box center [99, 115] width 57 height 10
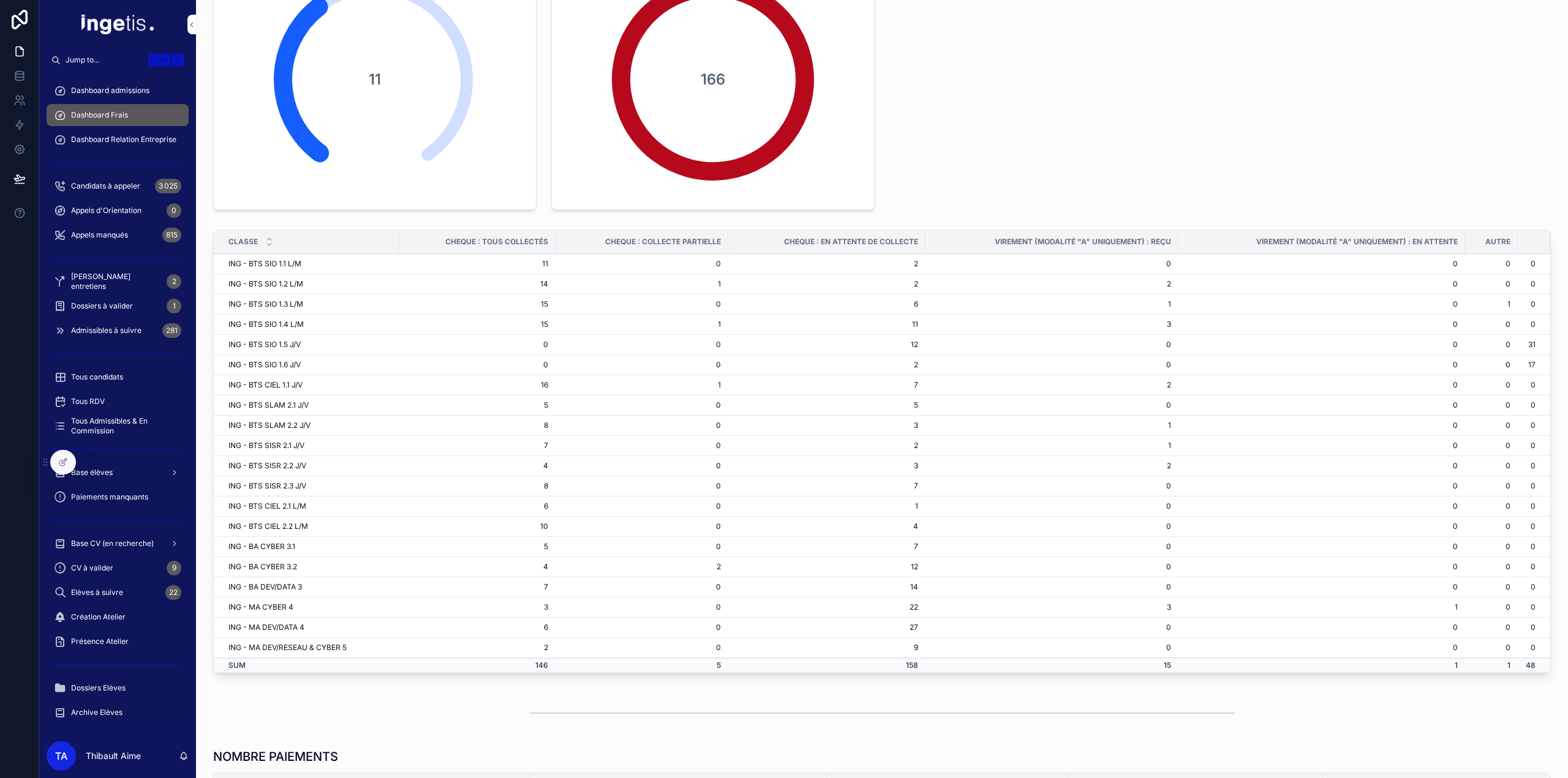
scroll to position [184, 0]
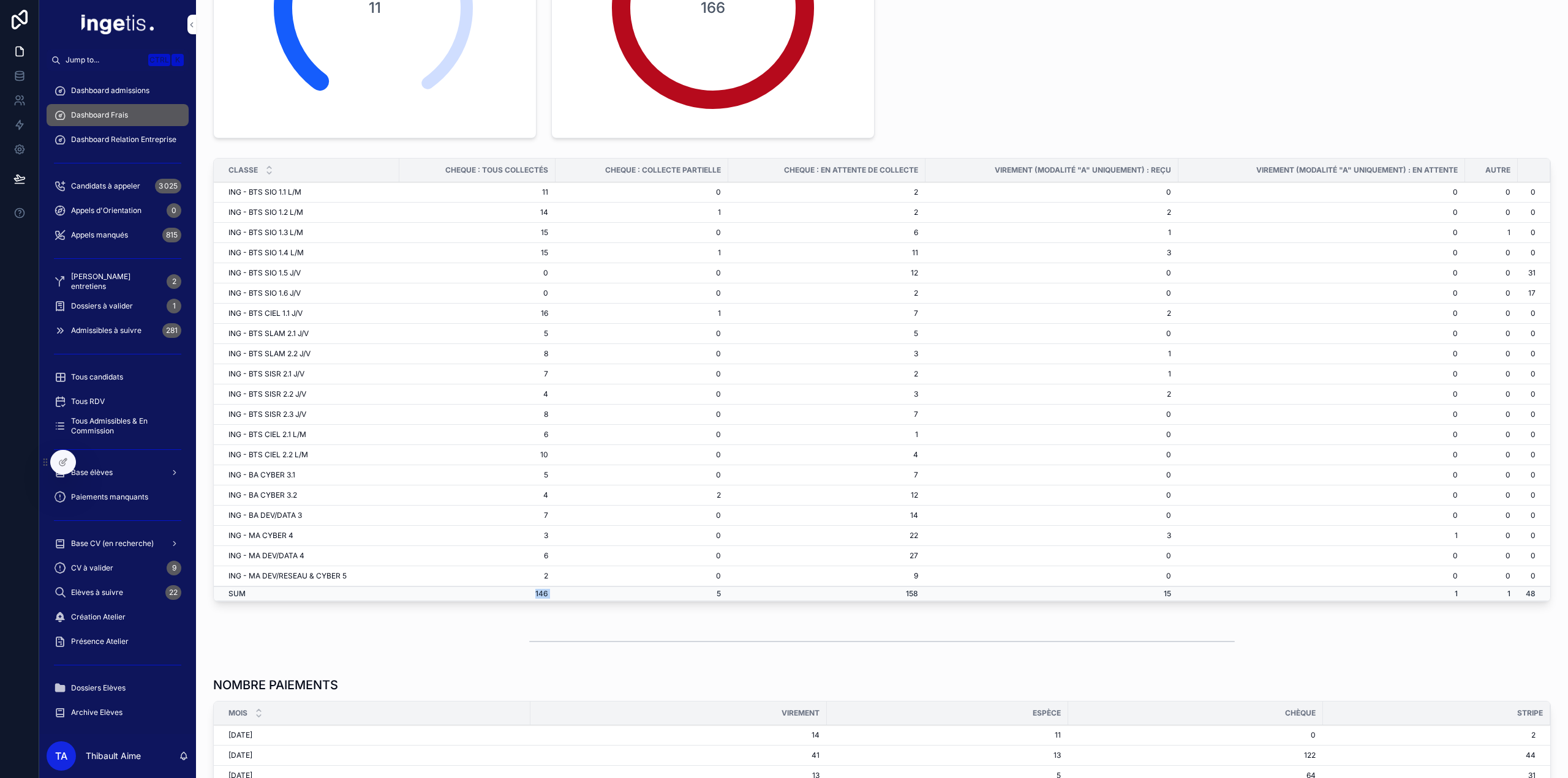
drag, startPoint x: 530, startPoint y: 587, endPoint x: 564, endPoint y: 593, distance: 34.5
click at [564, 593] on tr "SUM 146 5 158 15 1 1 48" at bounding box center [882, 594] width 1337 height 14
click at [564, 593] on td "5" at bounding box center [642, 594] width 173 height 14
